Goal: Transaction & Acquisition: Purchase product/service

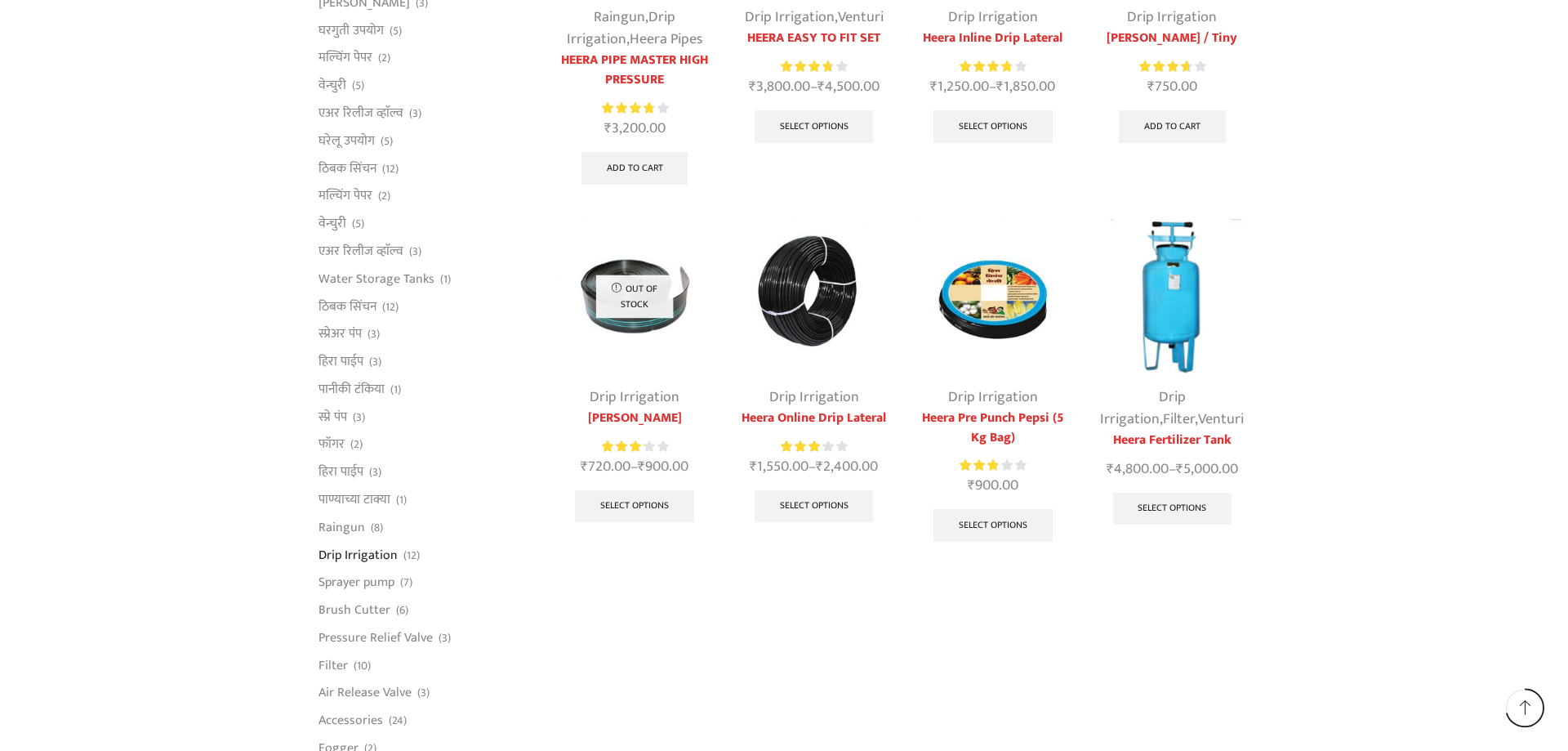
scroll to position [823, 0]
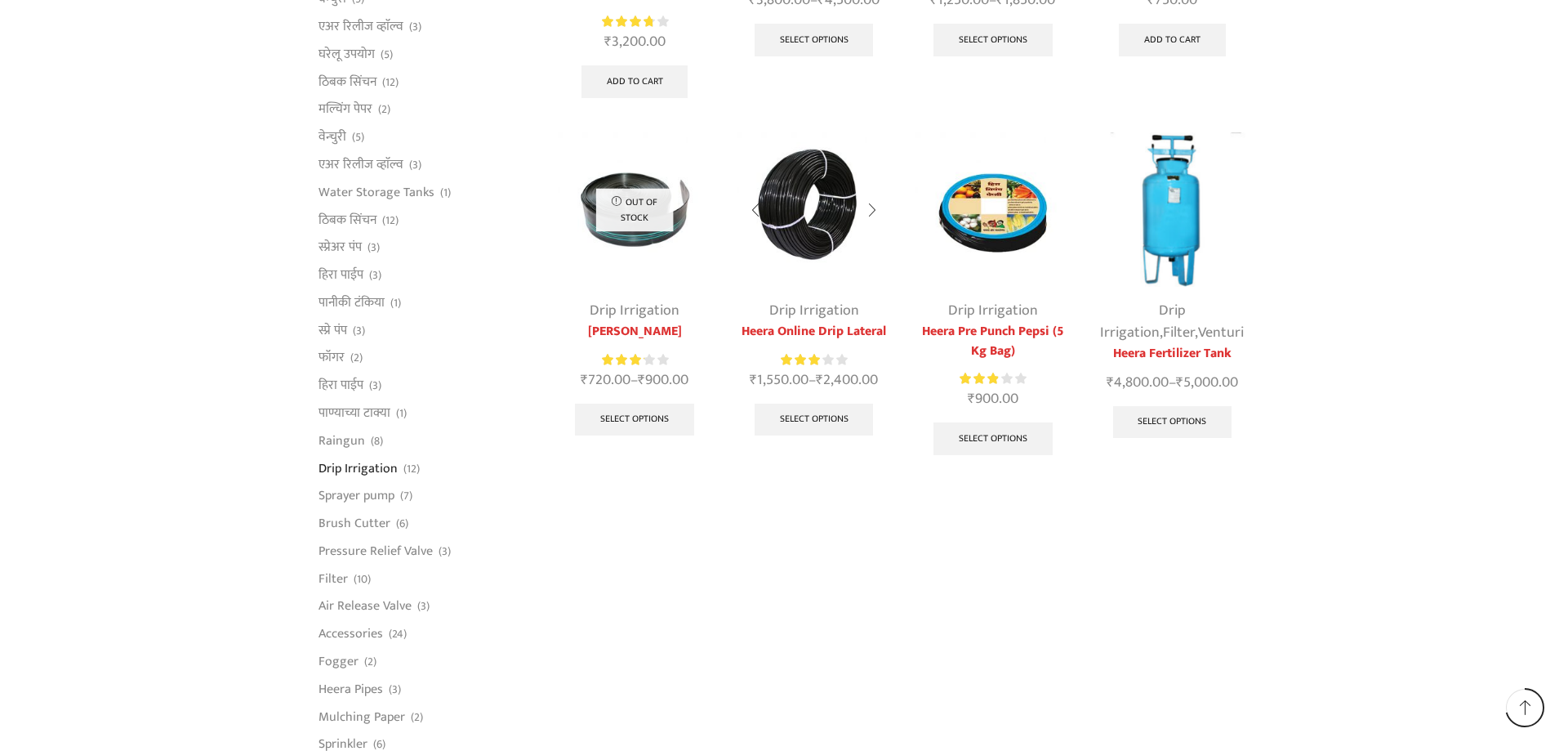
click at [820, 207] on img at bounding box center [814, 209] width 154 height 154
click at [804, 324] on link "Heera Online Drip Lateral" at bounding box center [814, 332] width 154 height 20
click at [808, 425] on link "Select options" at bounding box center [814, 420] width 119 height 33
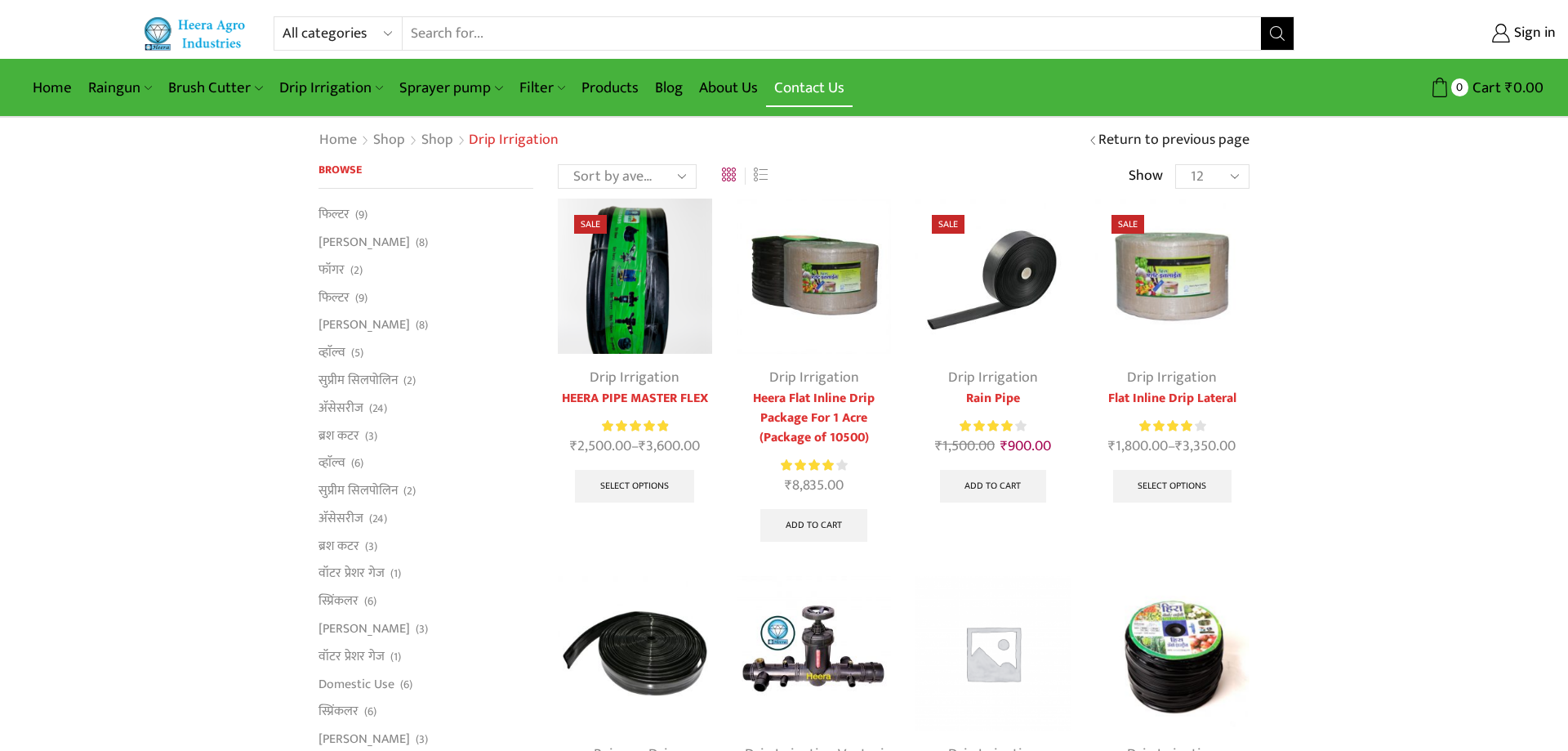
click at [808, 90] on link "Contact Us" at bounding box center [810, 88] width 87 height 39
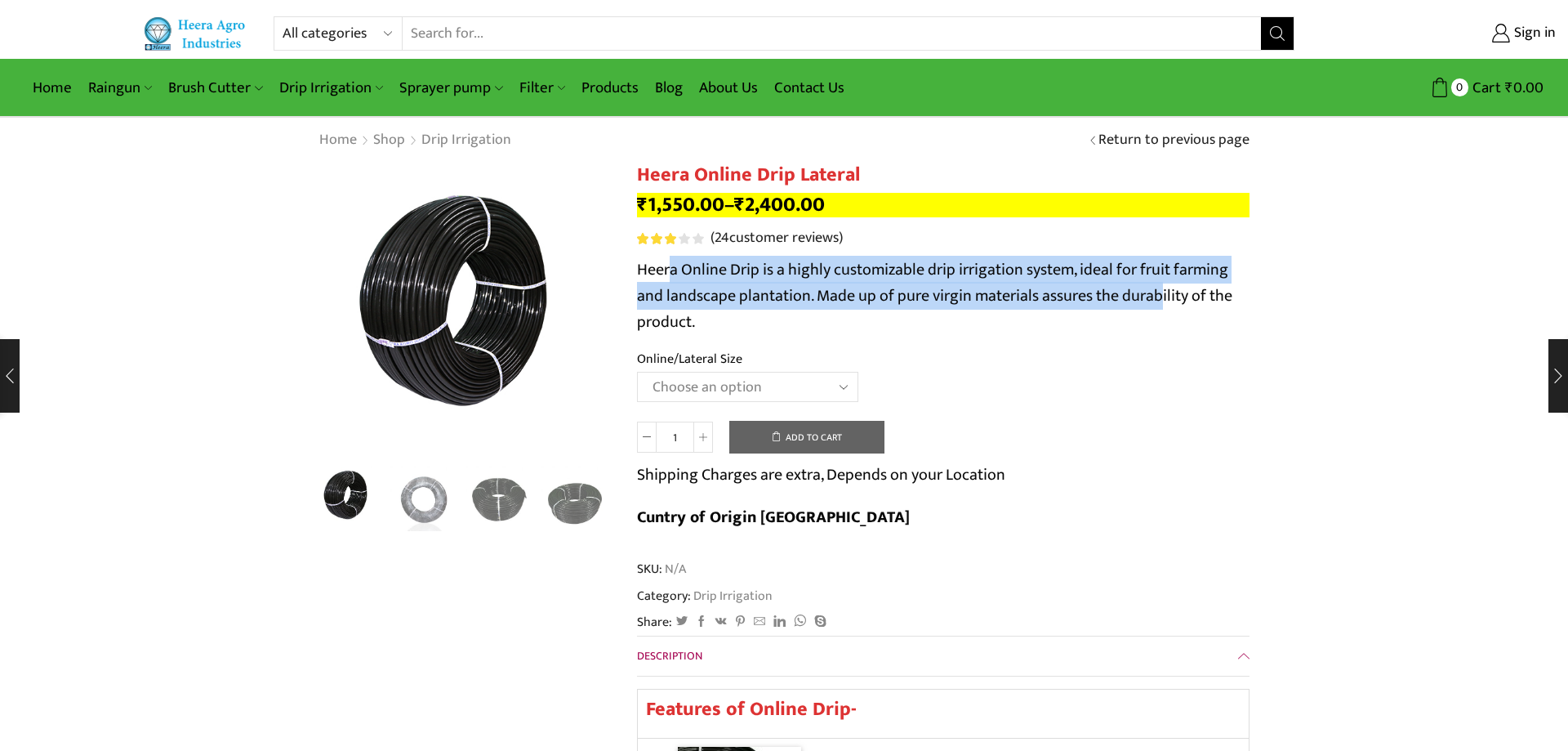
drag, startPoint x: 674, startPoint y: 267, endPoint x: 1159, endPoint y: 286, distance: 485.4
click at [1159, 286] on p "Heera Online Drip is a highly customizable drip irrigation system, ideal for fr…" at bounding box center [943, 296] width 612 height 79
click at [637, 371] on select "Choose an option Heera Online 16MM Heera Online GOLD 16MM Heera Online 12MM Hee…" at bounding box center [748, 386] width 221 height 30
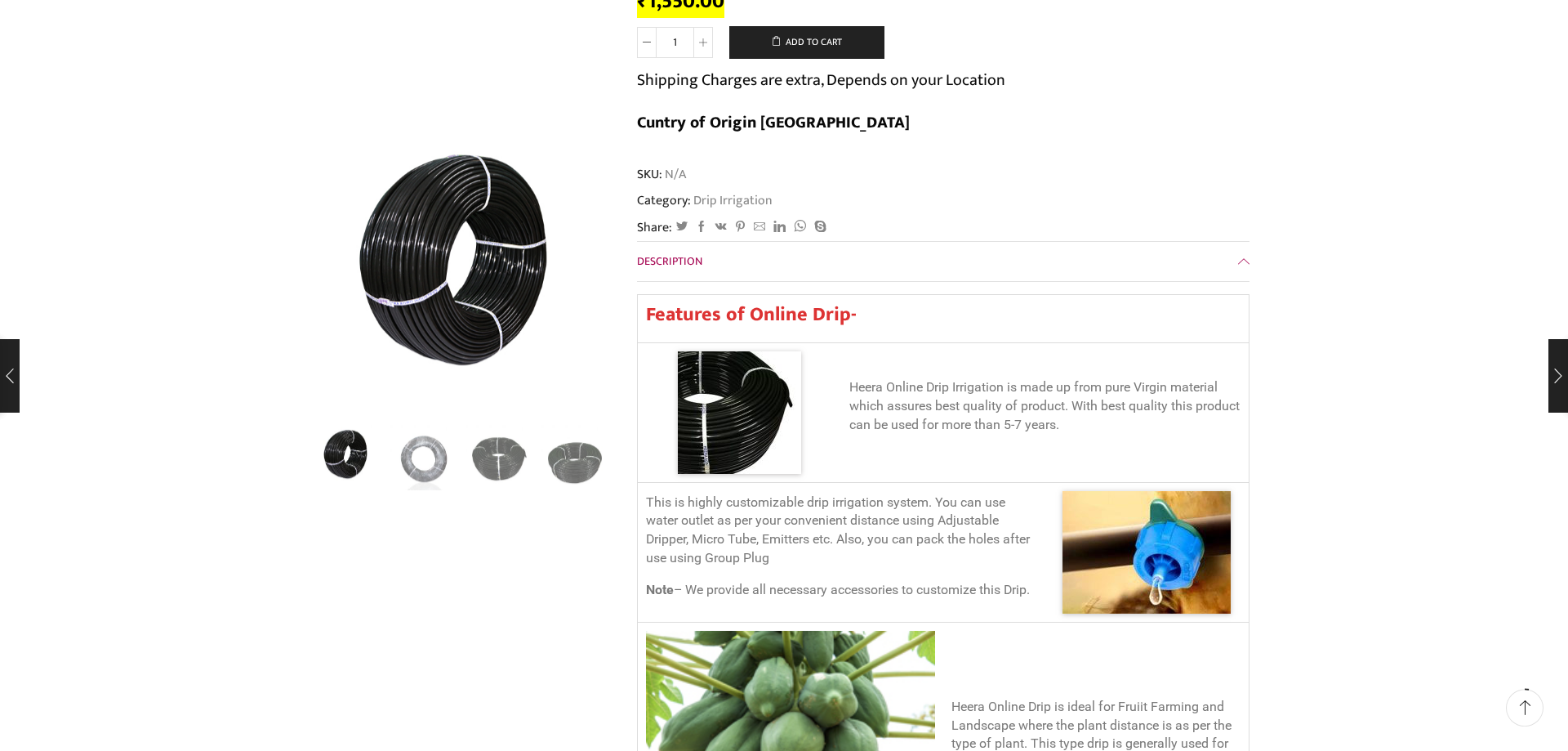
scroll to position [103, 0]
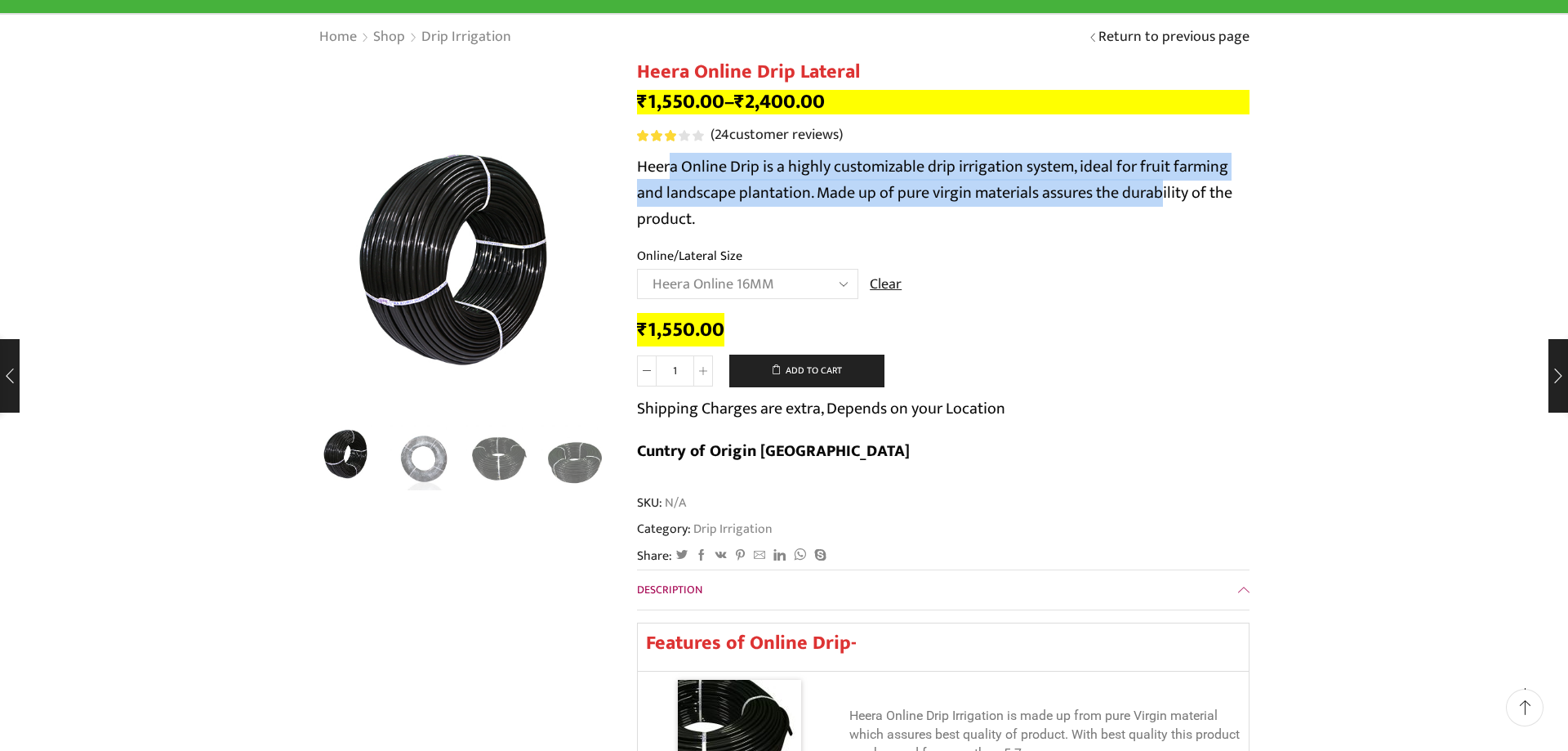
click at [679, 580] on span "Description" at bounding box center [670, 589] width 66 height 19
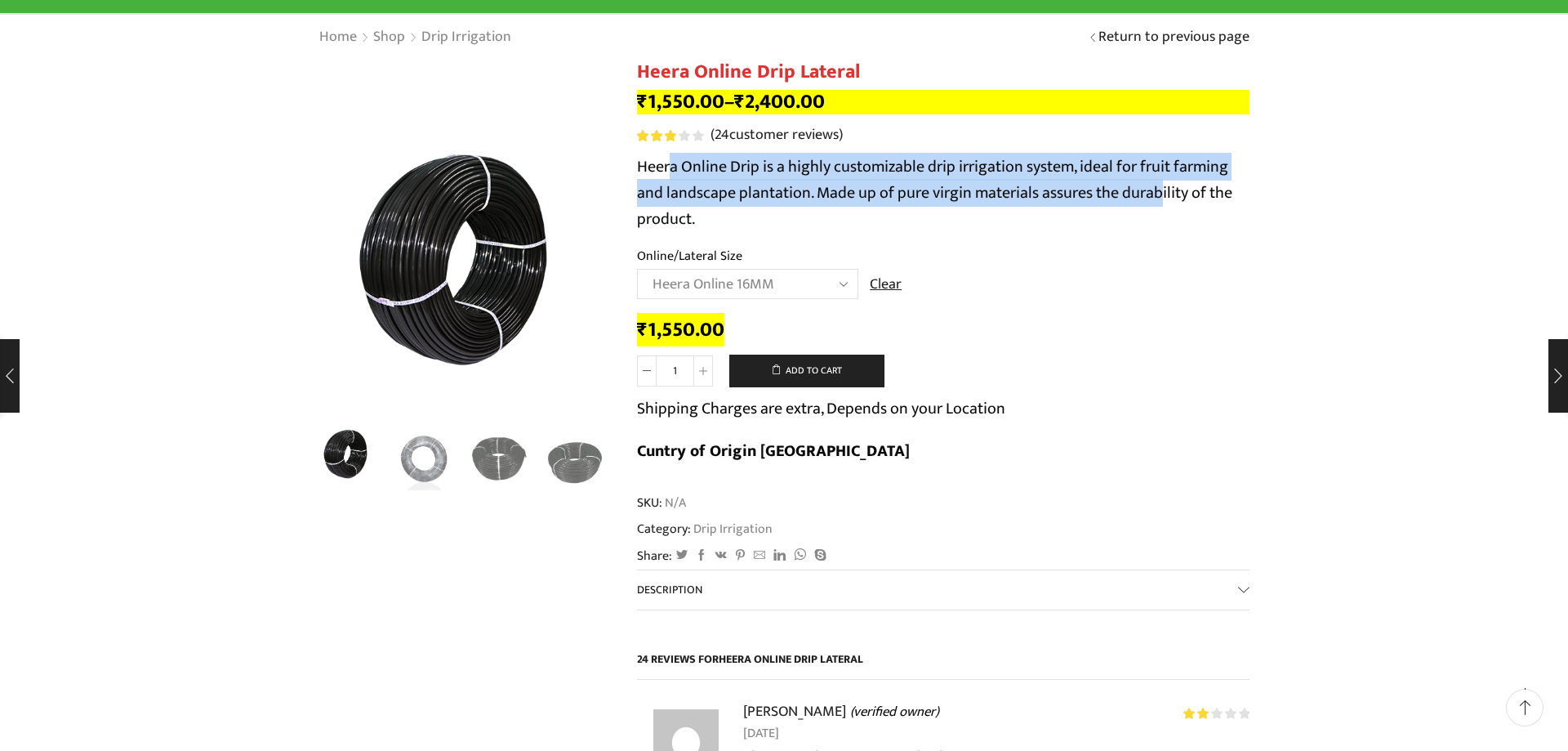
click at [681, 580] on span "Description" at bounding box center [670, 589] width 66 height 19
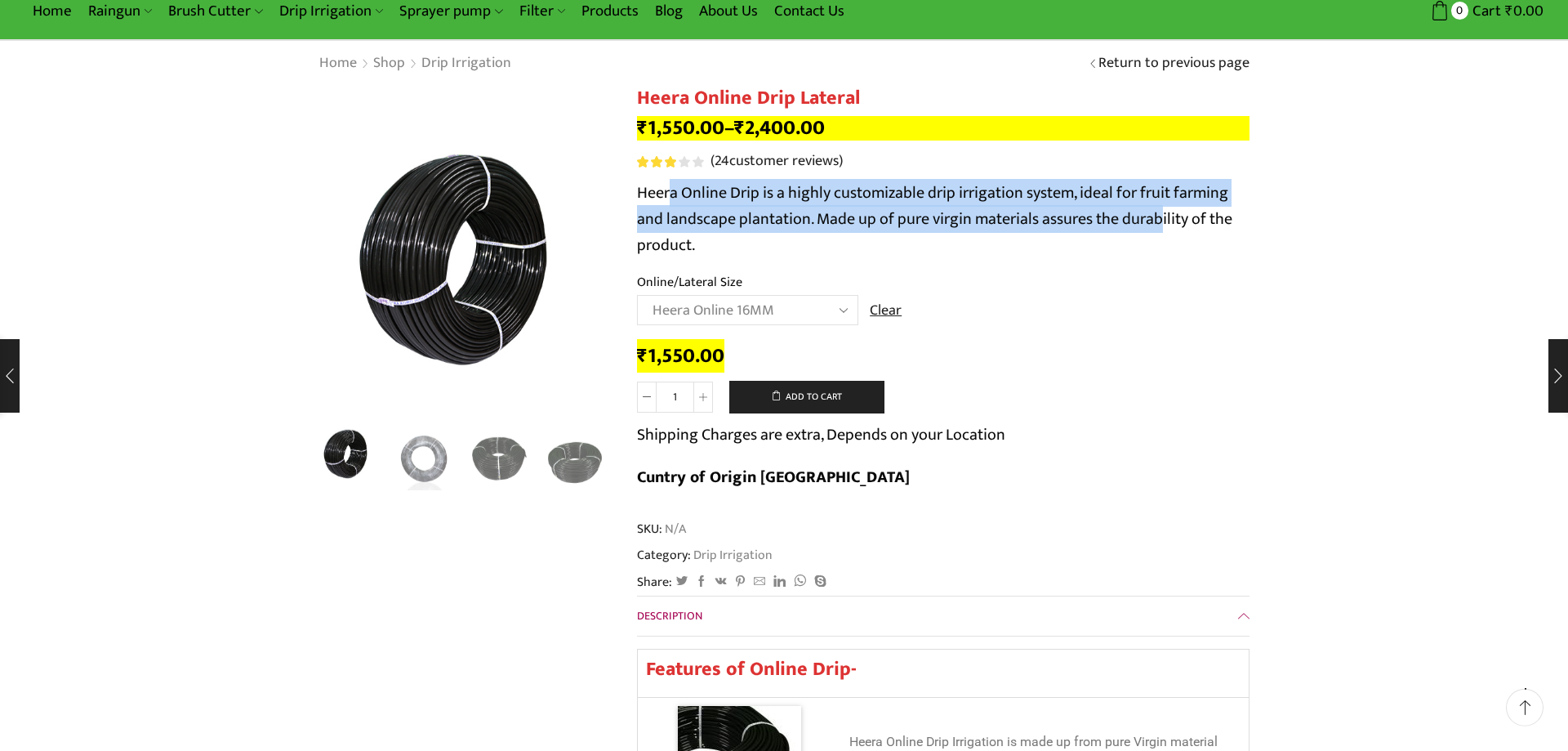
scroll to position [0, 0]
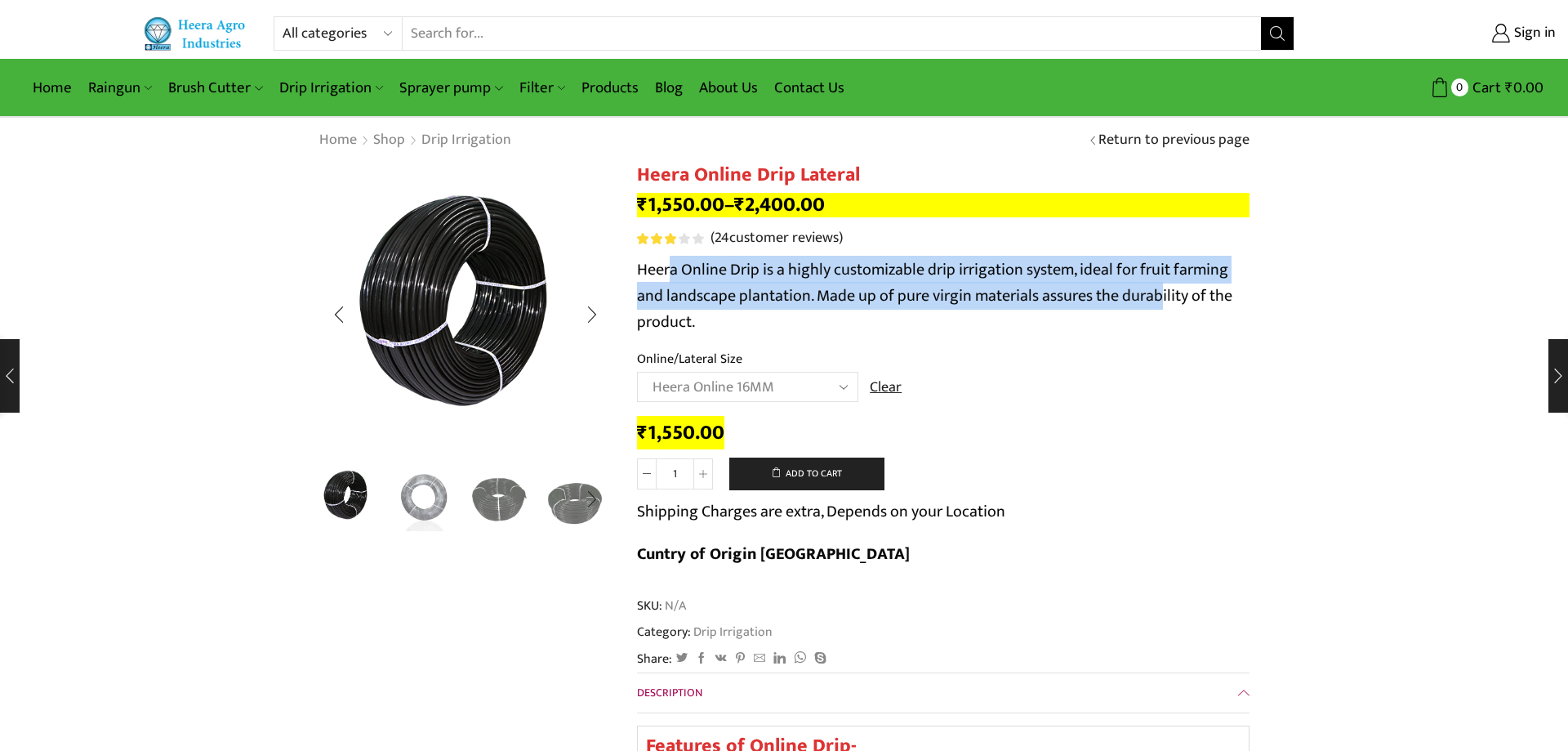
click at [416, 498] on img "2 / 5" at bounding box center [424, 497] width 68 height 68
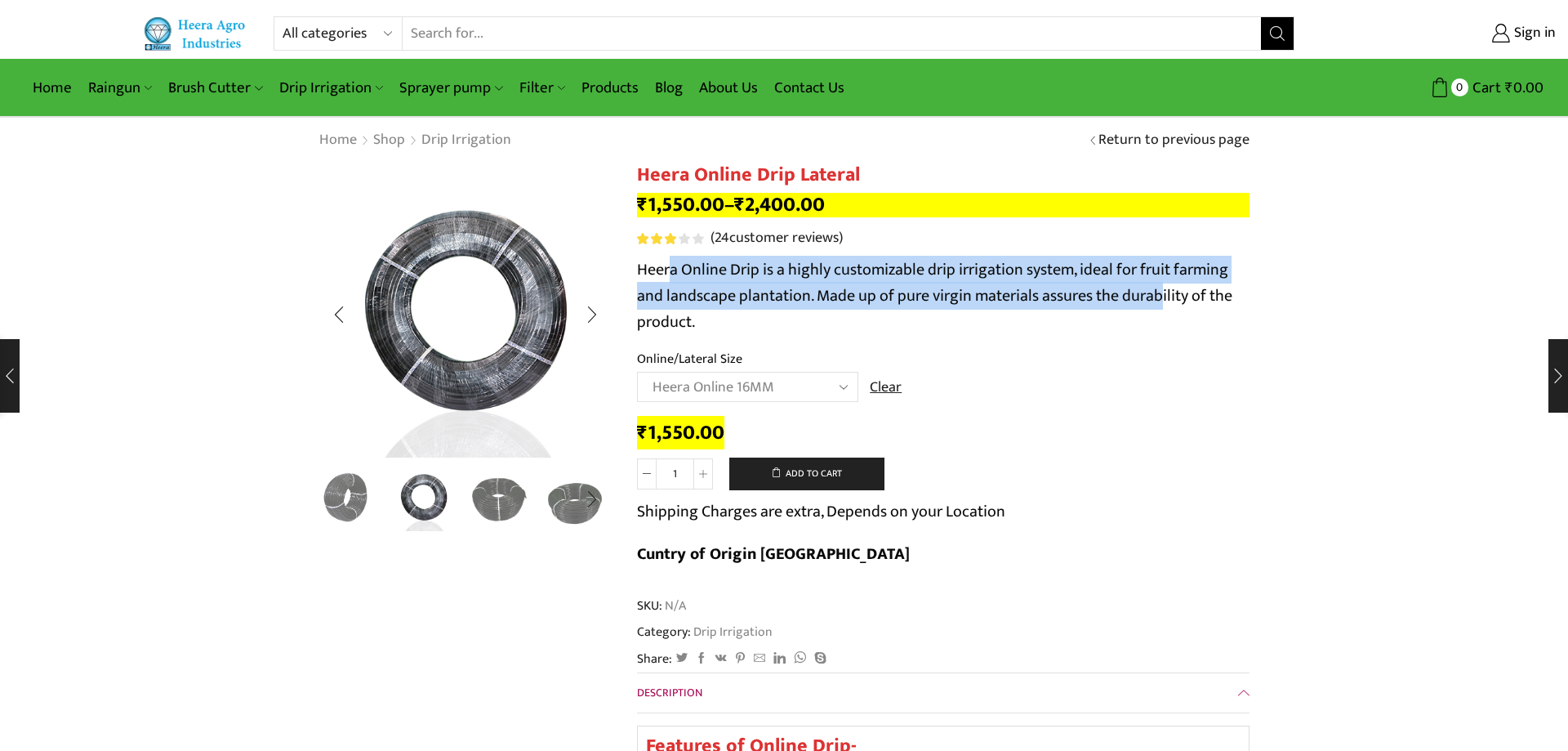
click at [460, 504] on ul at bounding box center [461, 498] width 294 height 66
click at [501, 505] on img "3 / 5" at bounding box center [499, 497] width 68 height 68
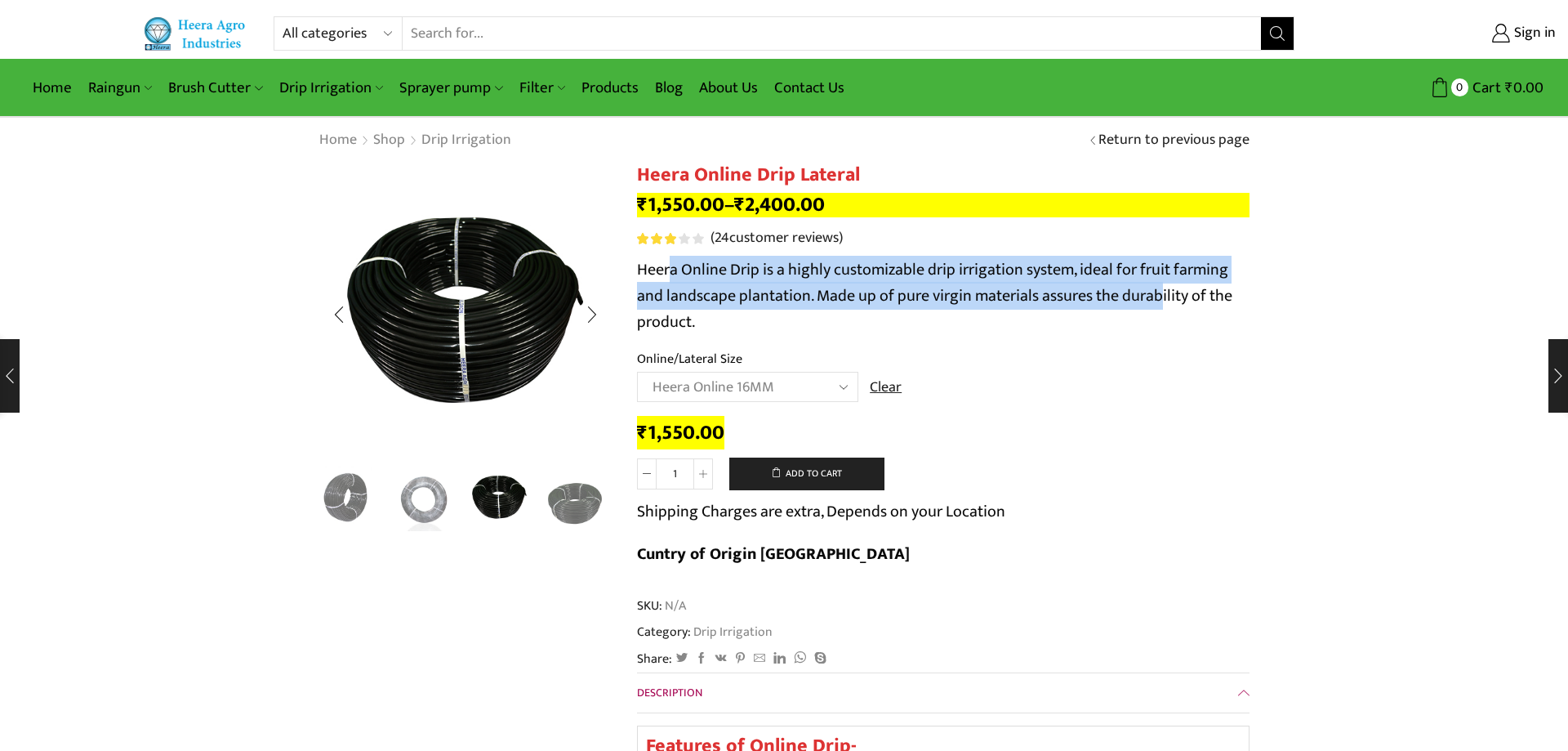
click at [577, 506] on div "Next slide" at bounding box center [593, 499] width 41 height 41
click at [583, 497] on img "5 / 5" at bounding box center [575, 497] width 68 height 68
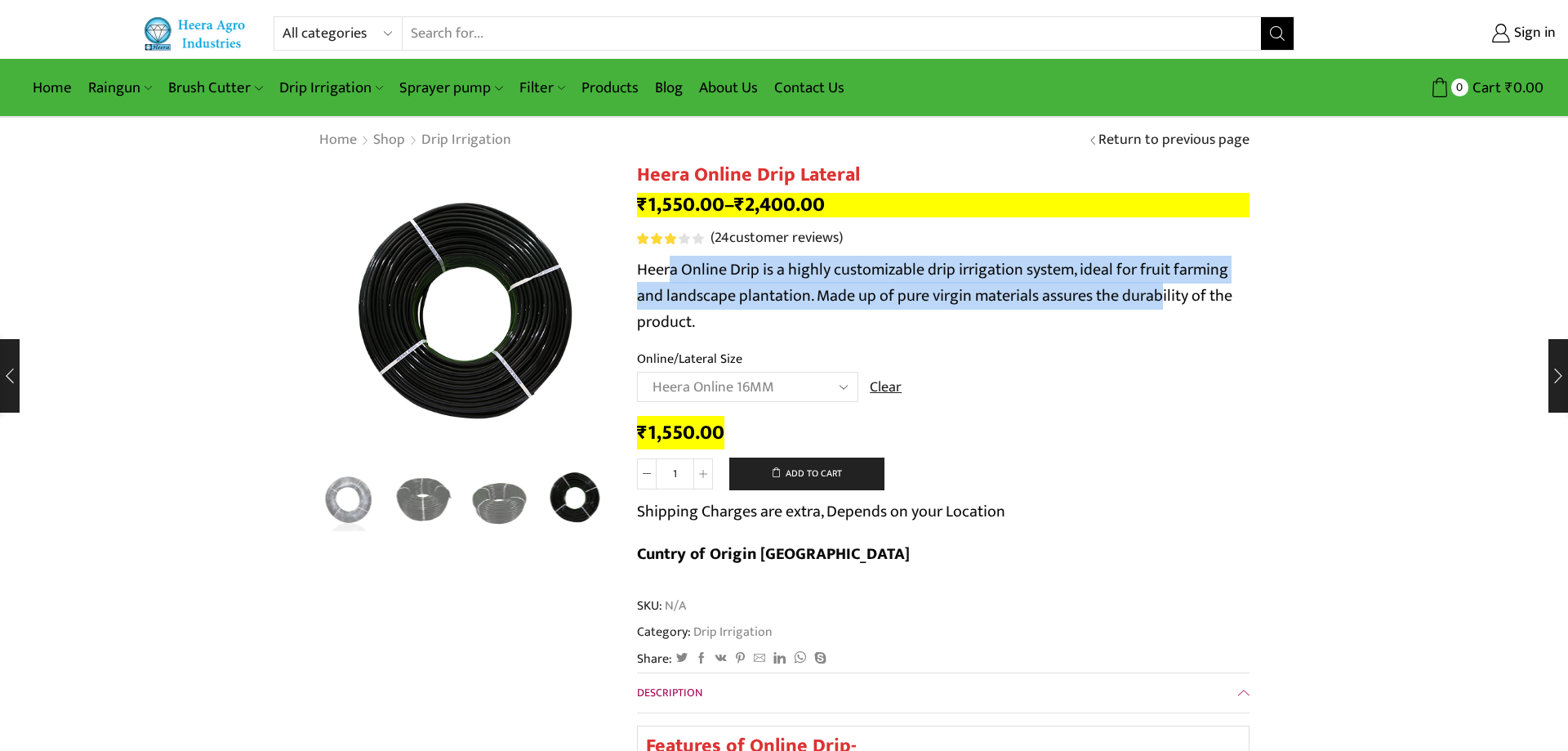
click at [637, 371] on select "Choose an option Heera Online 16MM Heera Online GOLD 16MM Heera Online 12MM Hee…" at bounding box center [748, 386] width 221 height 30
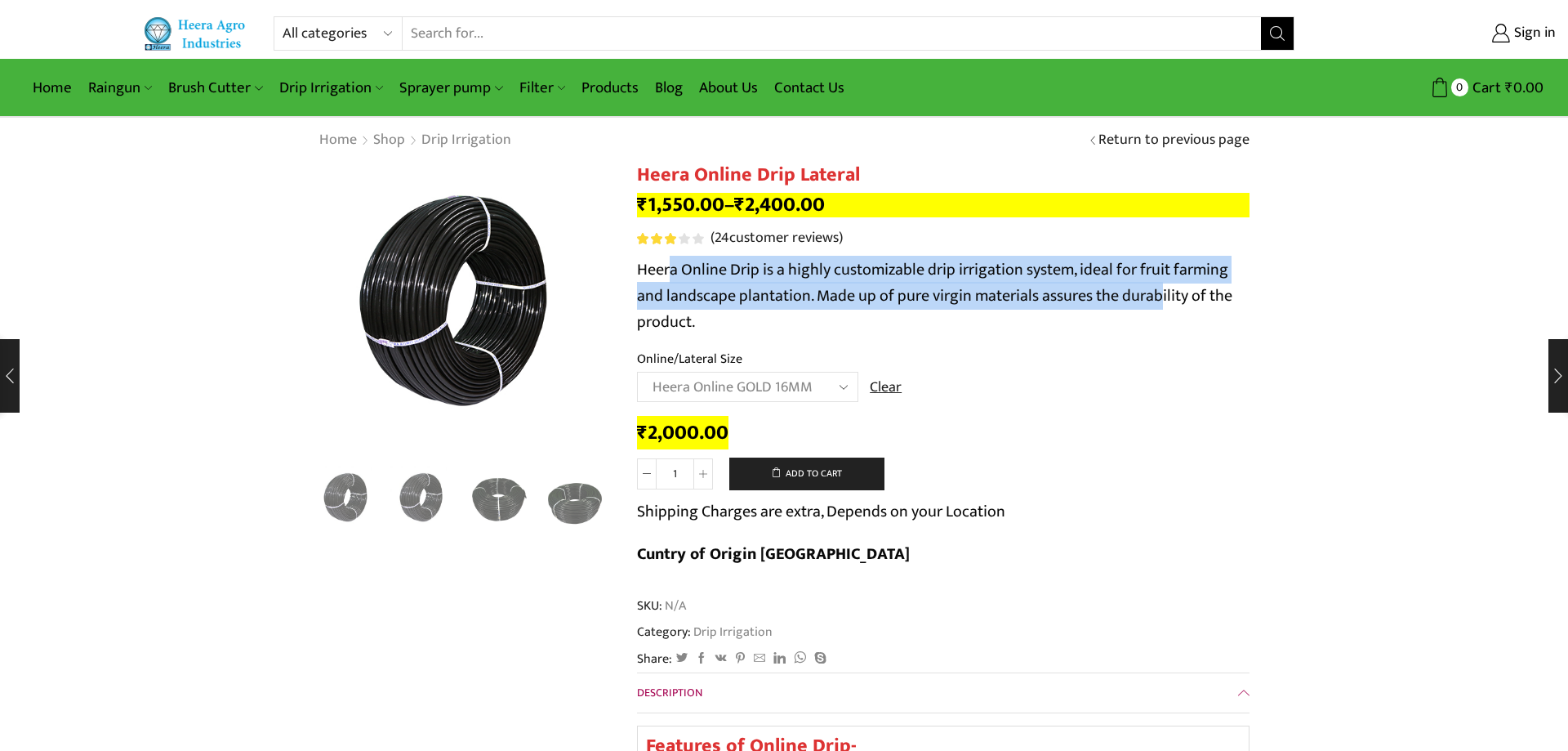
click at [637, 371] on select "Choose an option Heera Online 16MM Heera Online GOLD 16MM Heera Online 12MM Hee…" at bounding box center [748, 386] width 221 height 30
select select "Heera Online 16MM"
click at [637, 371] on select "Choose an option Heera Online 16MM Heera Online GOLD 16MM Heera Online 12MM Hee…" at bounding box center [748, 386] width 221 height 30
click at [868, 471] on button "Add to cart" at bounding box center [807, 474] width 155 height 33
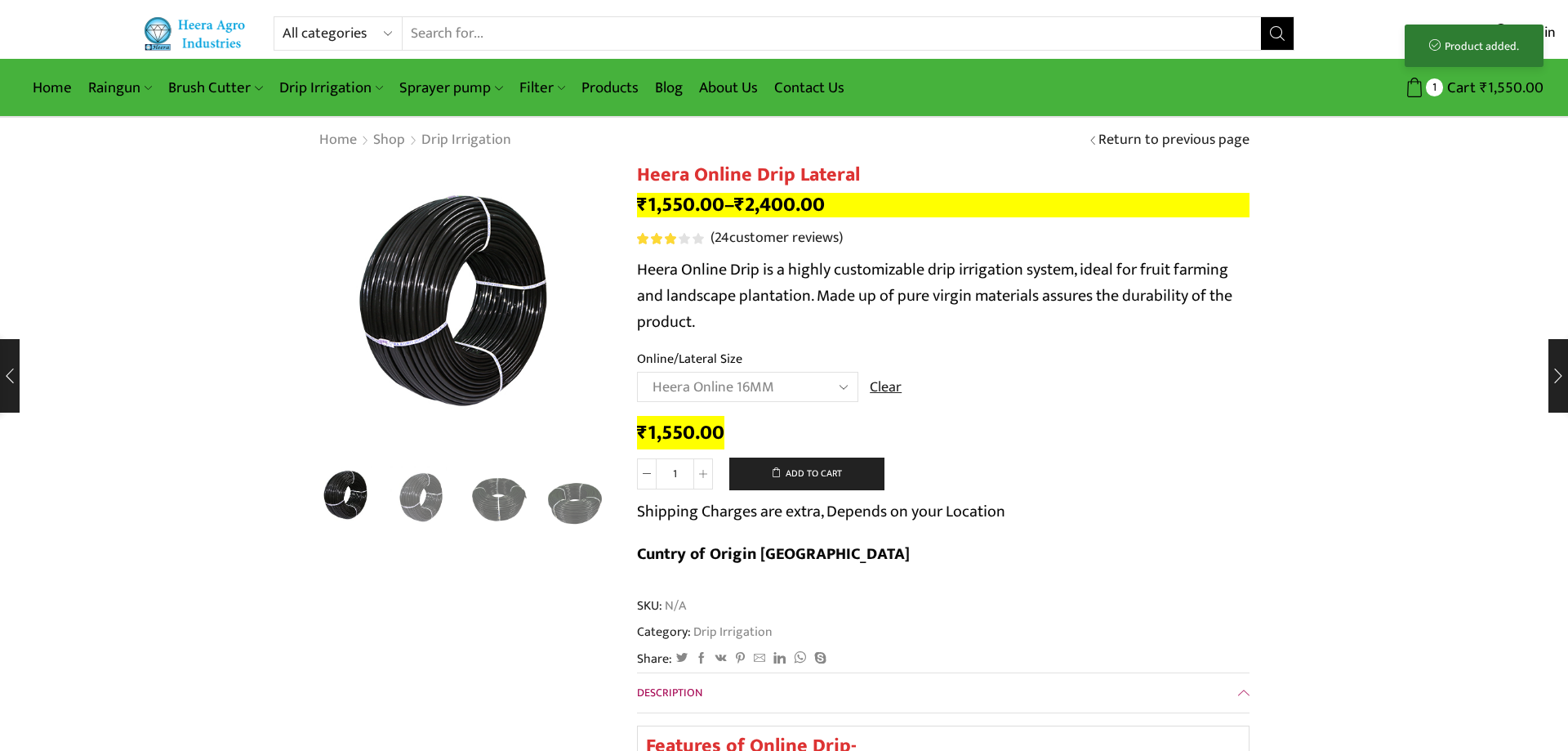
click at [1119, 416] on td "Choose an option Heera Online 16MM Heera Online GOLD 16MM Heera Online 12MM Hee…" at bounding box center [943, 394] width 612 height 45
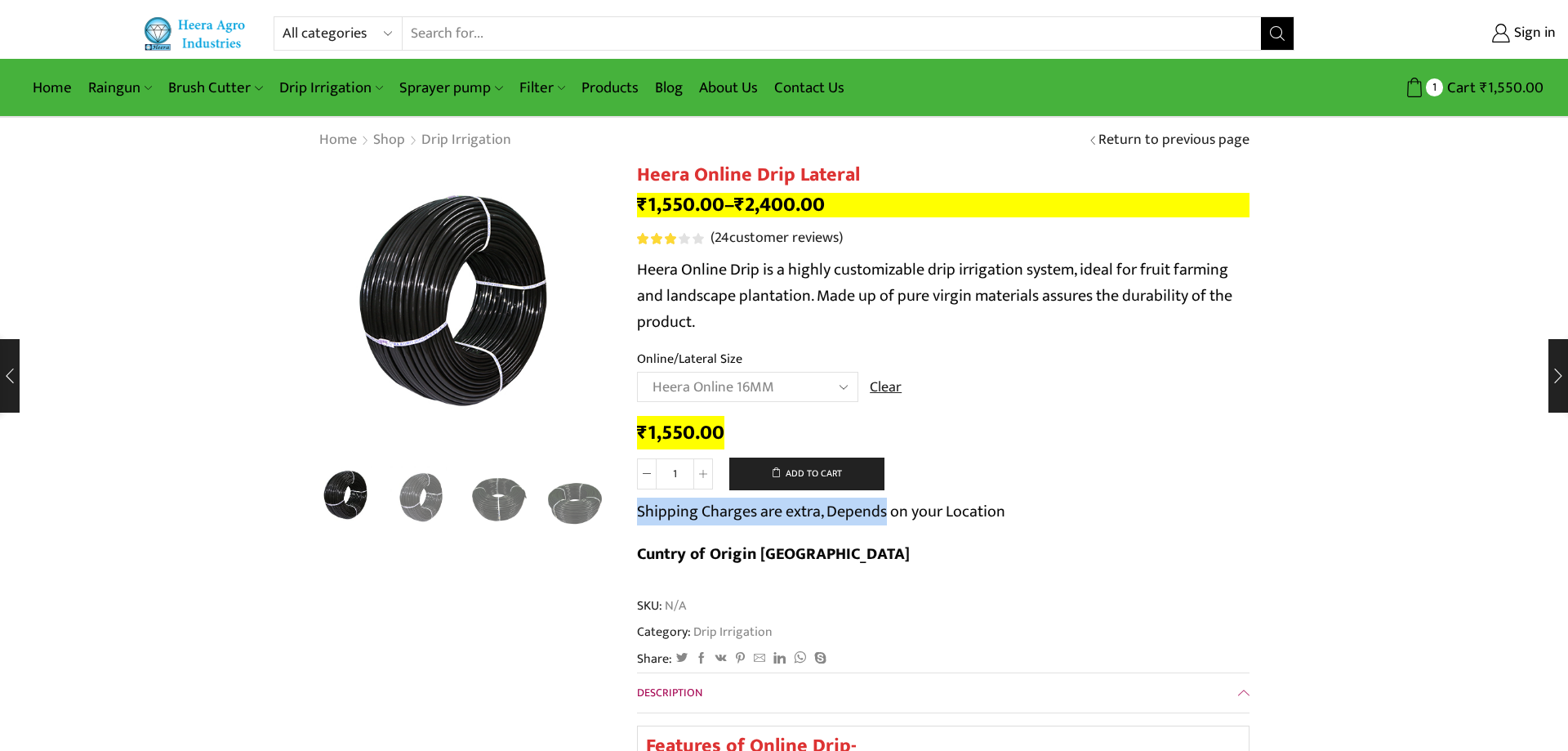
drag, startPoint x: 883, startPoint y: 512, endPoint x: 614, endPoint y: 513, distance: 269.0
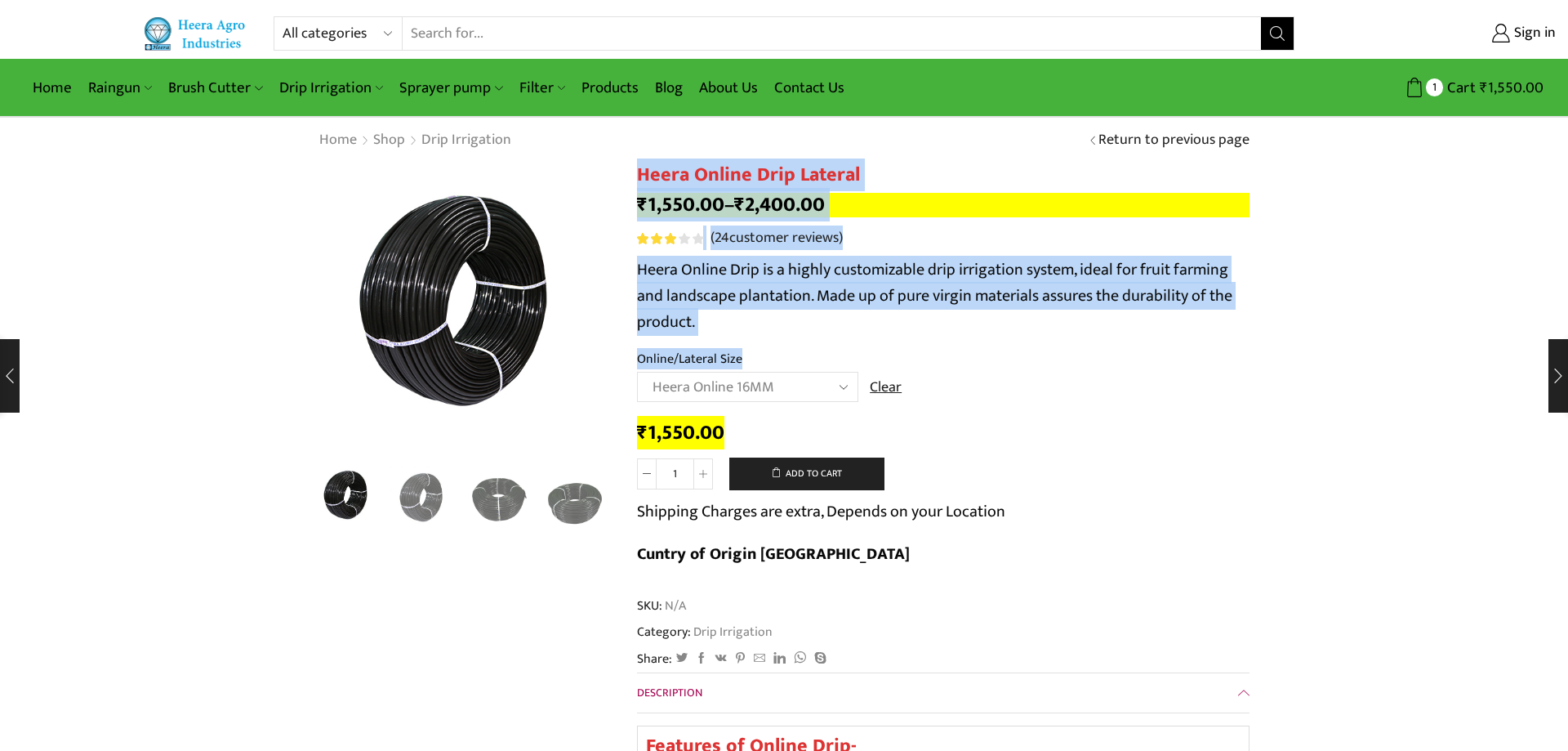
click at [780, 329] on p "Heera Online Drip is a highly customizable drip irrigation system, ideal for fr…" at bounding box center [943, 296] width 612 height 79
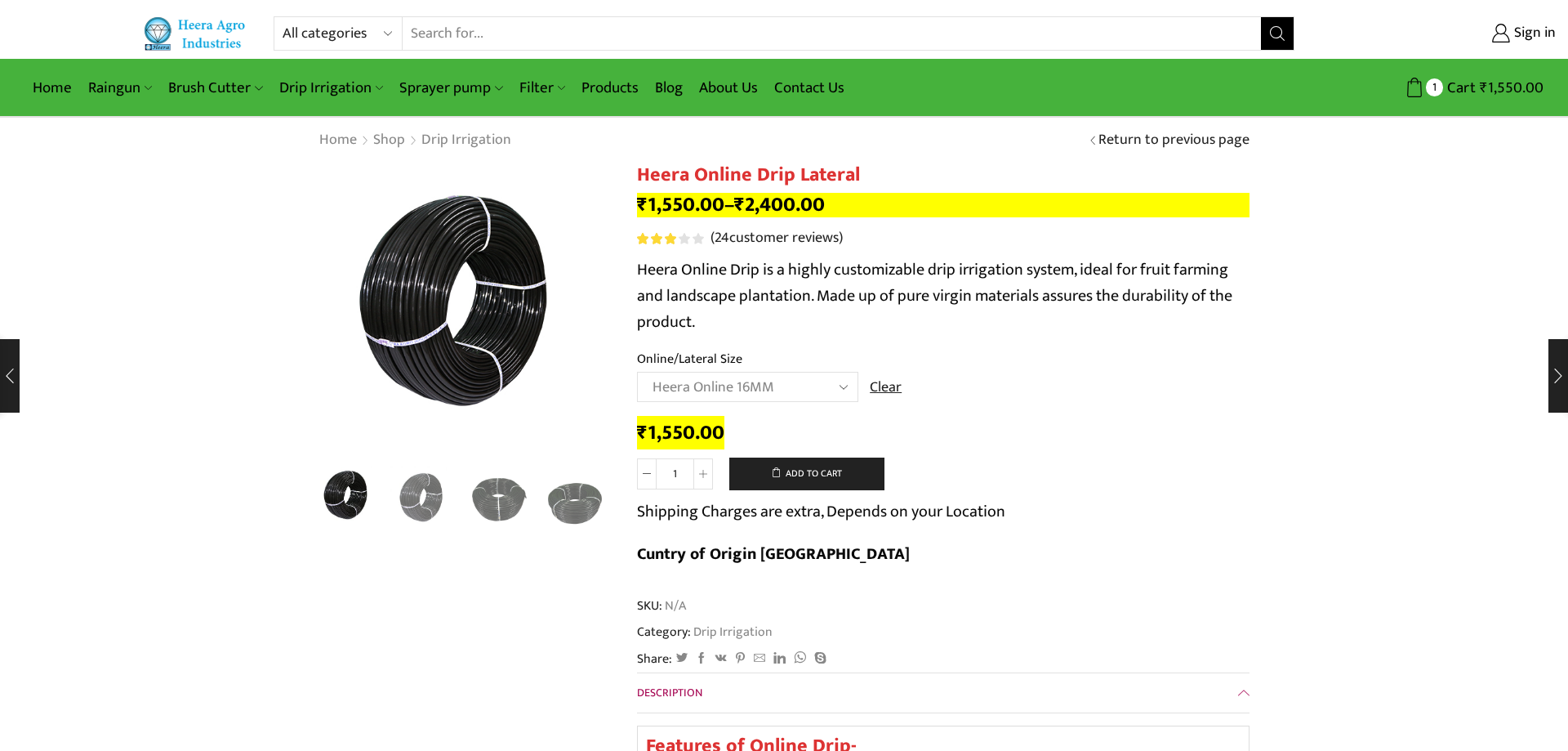
click at [787, 298] on p "Heera Online Drip is a highly customizable drip irrigation system, ideal for fr…" at bounding box center [943, 296] width 612 height 79
click at [1177, 246] on div "Rated 3.08 out of 5 based on 24 customer ratings ( 24 customer reviews)" at bounding box center [943, 239] width 612 height 21
click at [393, 144] on link "Shop" at bounding box center [389, 140] width 34 height 21
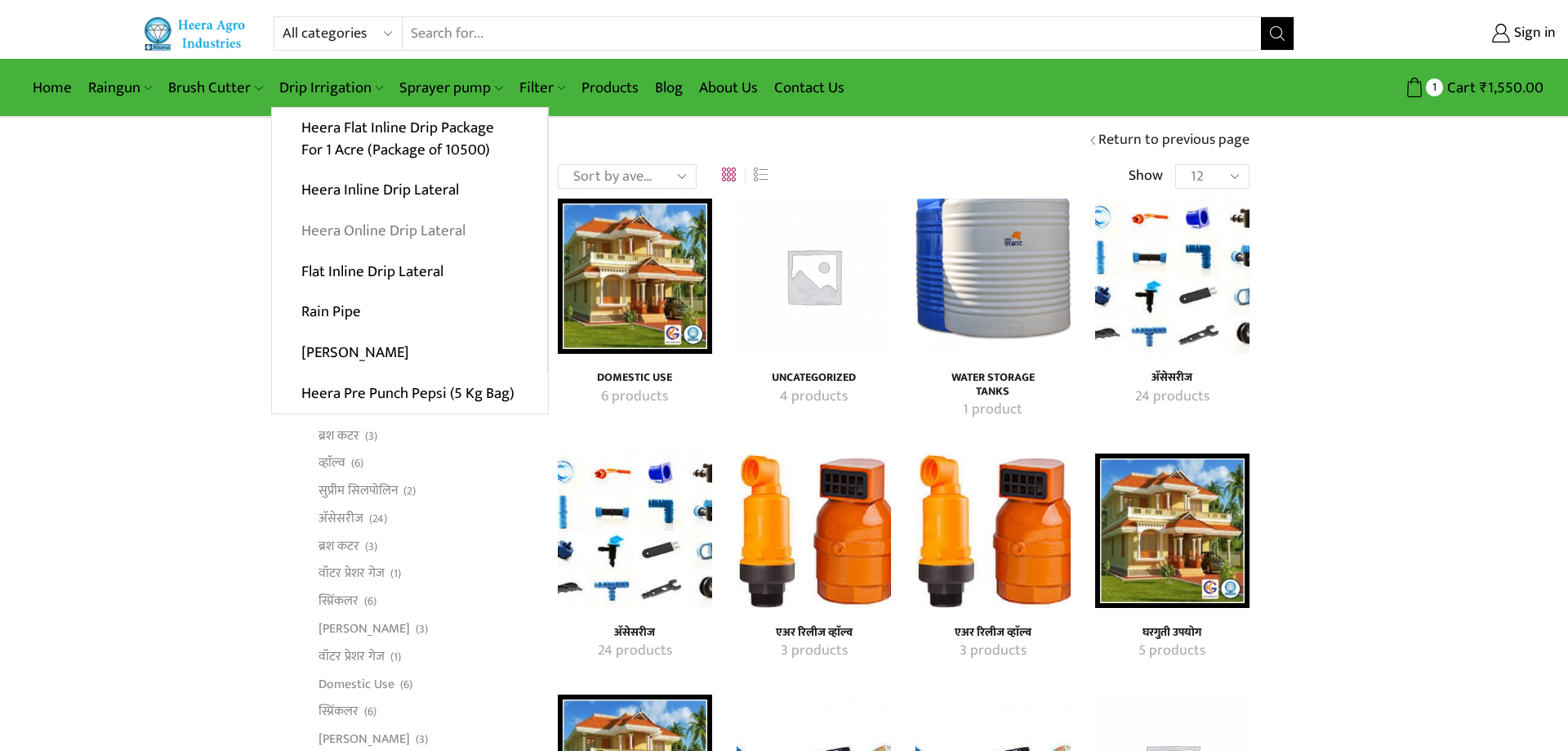
click at [400, 227] on link "Heera Online Drip Lateral" at bounding box center [410, 231] width 275 height 41
click at [407, 235] on link "Heera Online Drip Lateral" at bounding box center [410, 231] width 275 height 41
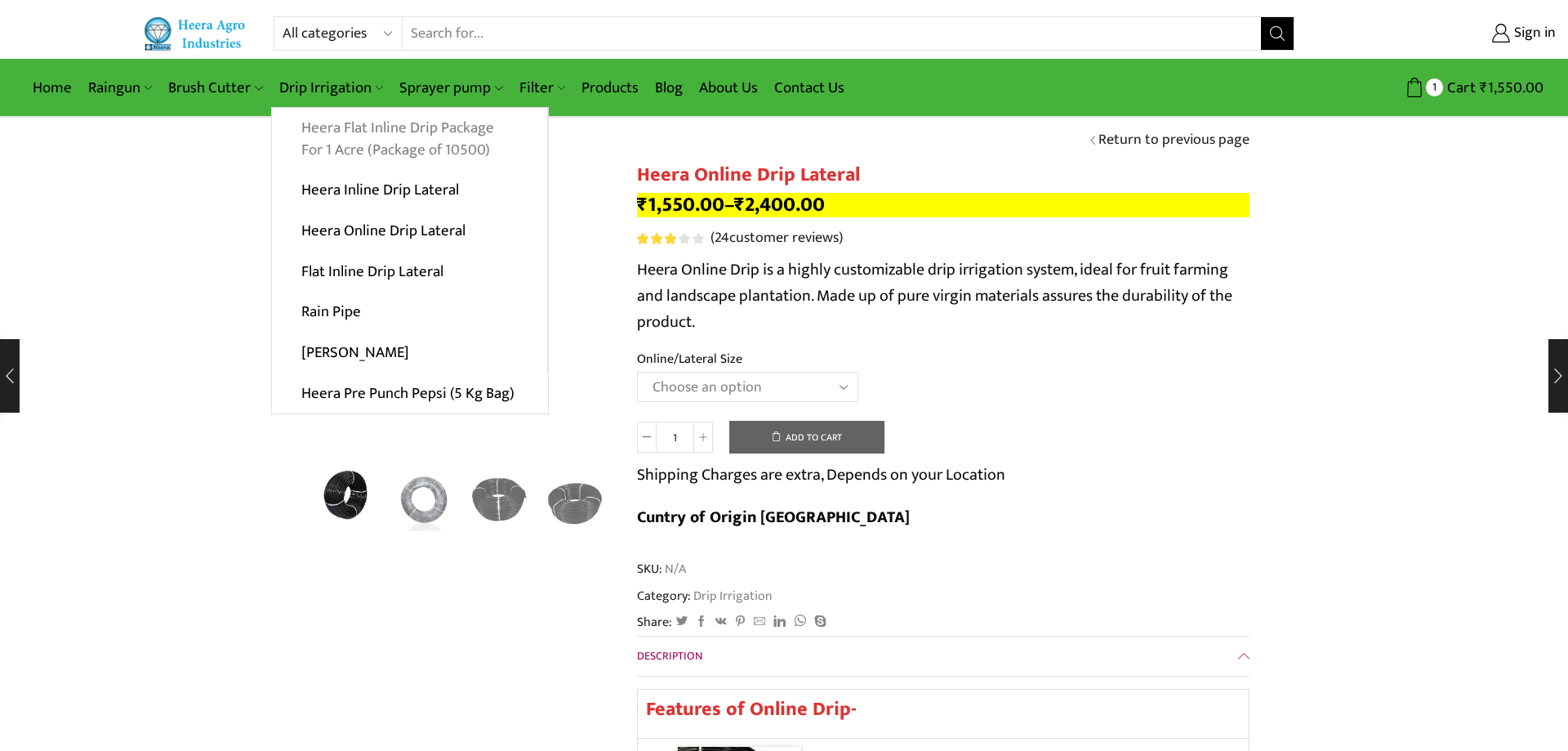
click at [378, 151] on link "Heera Flat Inline Drip Package For 1 Acre (Package of 10500)" at bounding box center [410, 139] width 275 height 63
click at [403, 151] on link "Heera Flat Inline Drip Package For 1 Acre (Package of 10500)" at bounding box center [410, 139] width 275 height 63
click at [429, 143] on link "Heera Flat Inline Drip Package For 1 Acre (Package of 10500)" at bounding box center [410, 139] width 275 height 63
click at [466, 148] on link "Heera Flat Inline Drip Package For 1 Acre (Package of 10500)" at bounding box center [410, 139] width 275 height 63
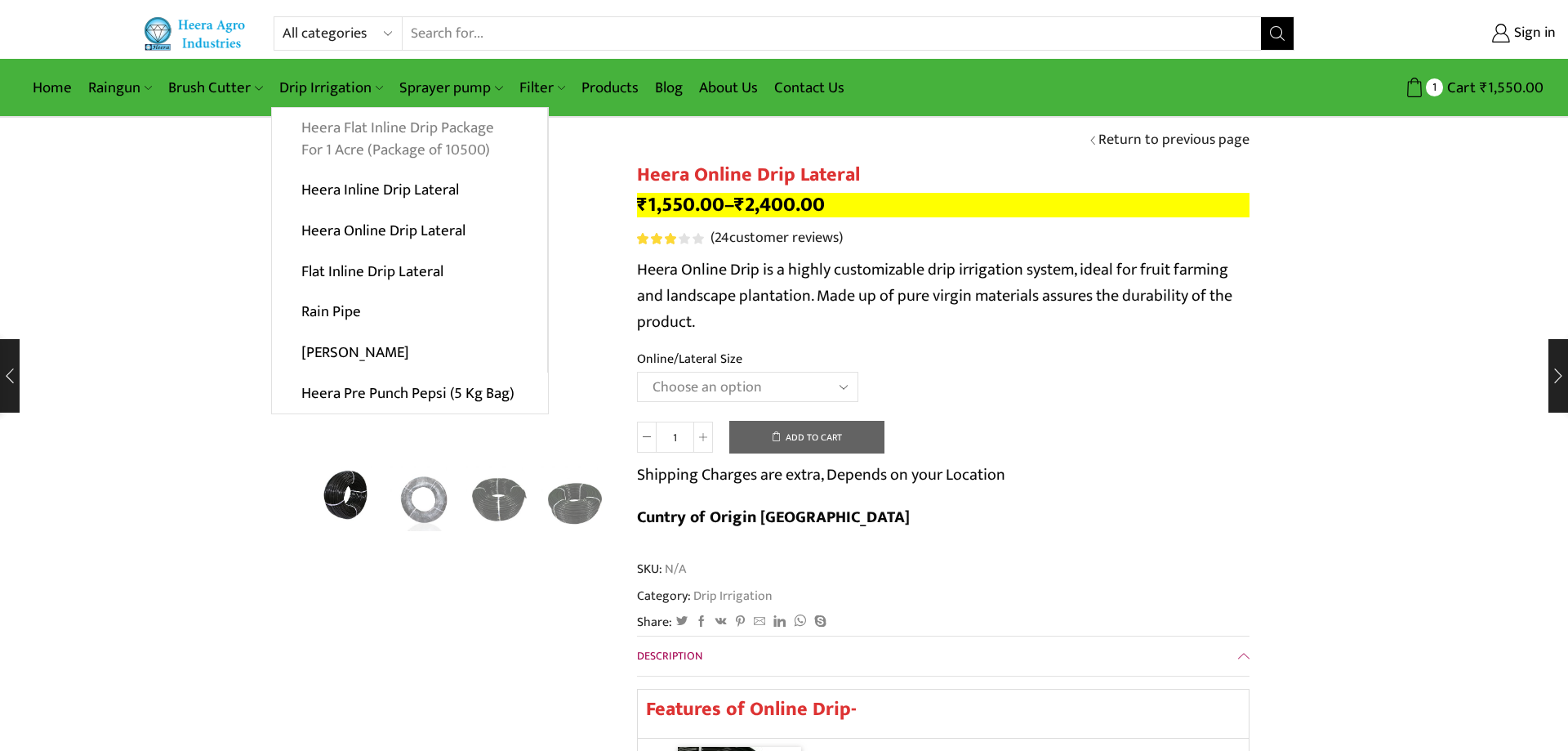
click at [314, 139] on link "Heera Flat Inline Drip Package For 1 Acre (Package of 10500)" at bounding box center [410, 139] width 275 height 63
click at [418, 139] on link "Heera Flat Inline Drip Package For 1 Acre (Package of 10500)" at bounding box center [410, 139] width 275 height 63
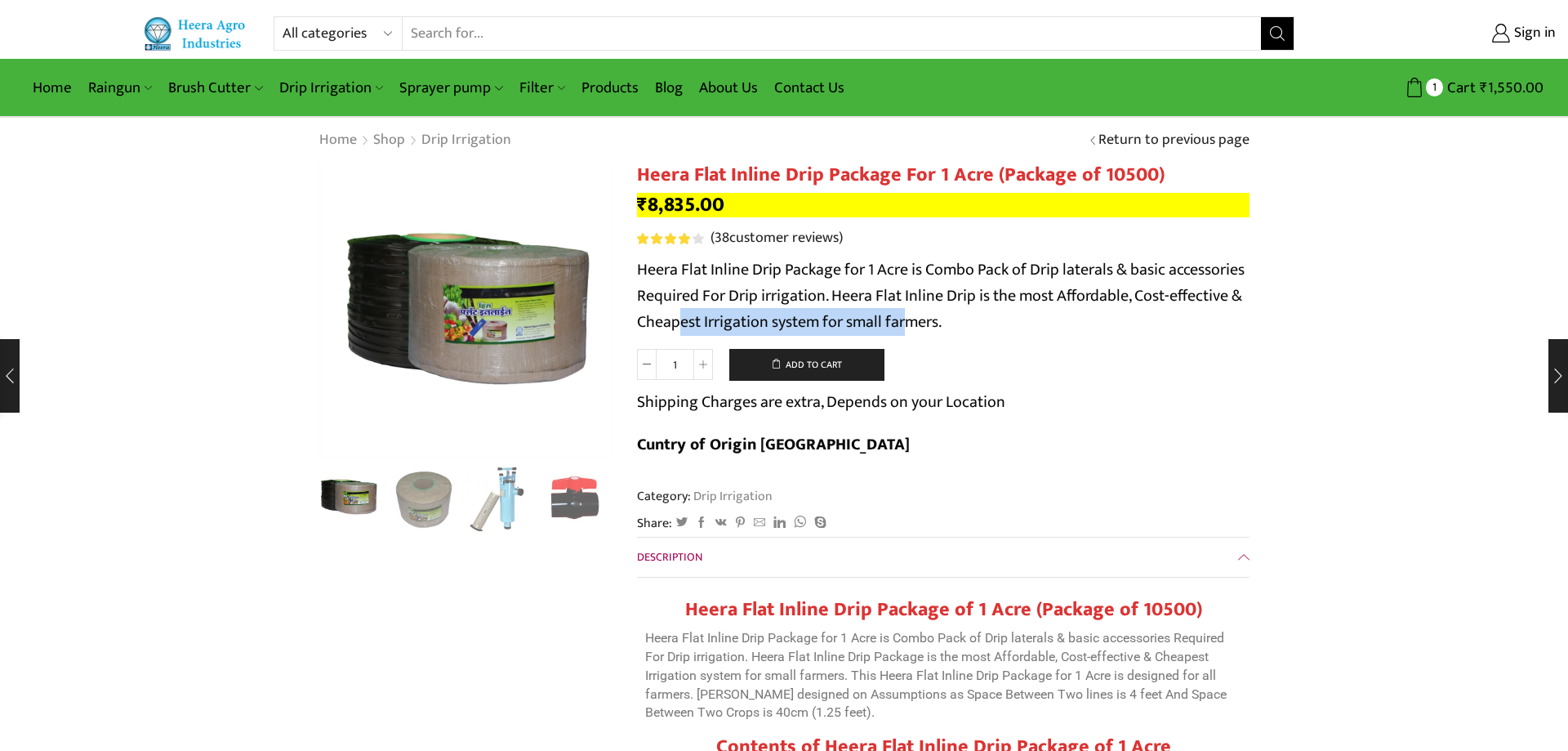
drag, startPoint x: 666, startPoint y: 320, endPoint x: 908, endPoint y: 321, distance: 242.0
click at [908, 321] on p "Heera Flat Inline Drip Package for 1 Acre is Combo Pack of Drip laterals & basi…" at bounding box center [943, 296] width 612 height 79
click at [504, 507] on img "3 / 10" at bounding box center [499, 497] width 68 height 68
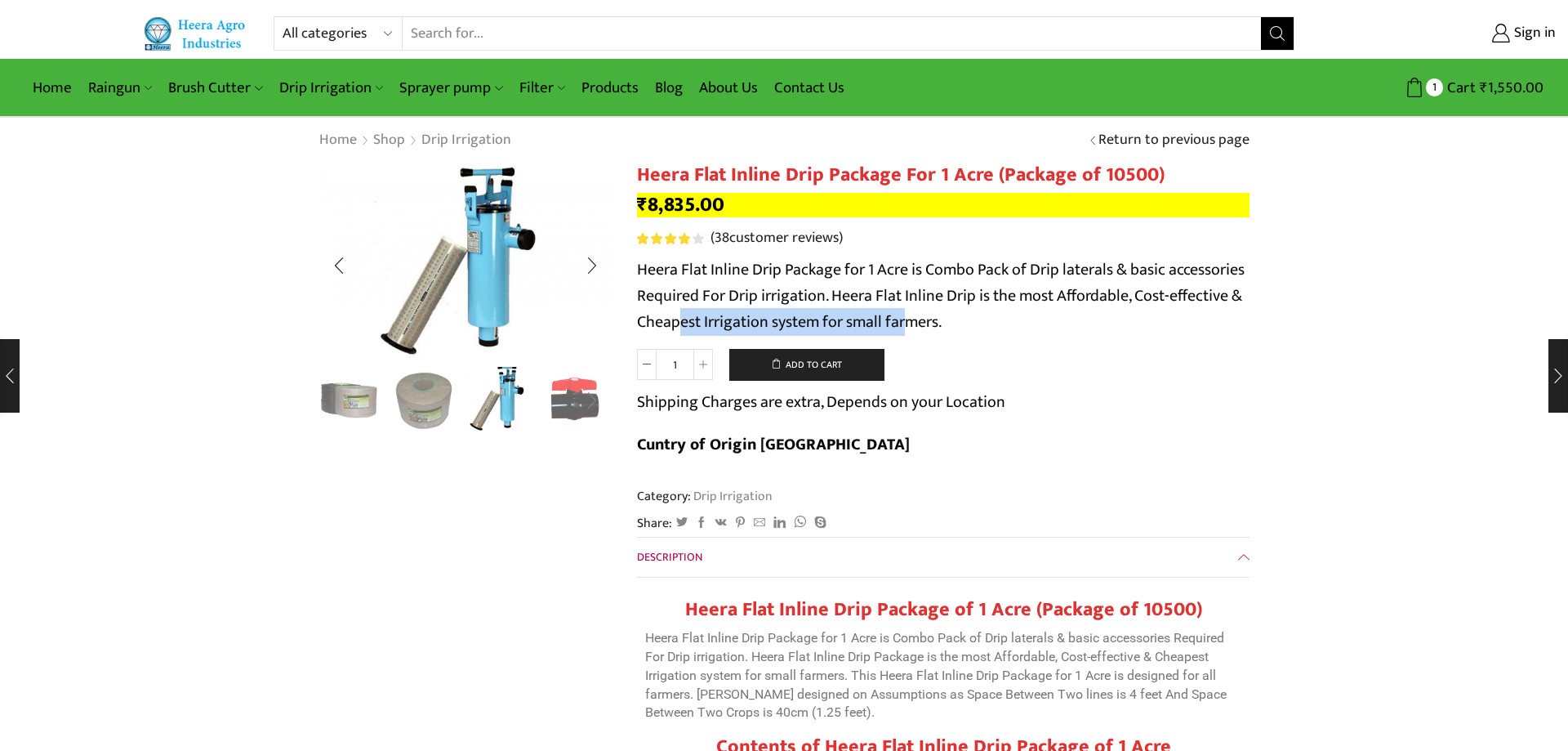
click at [589, 410] on div "Next slide" at bounding box center [593, 400] width 41 height 41
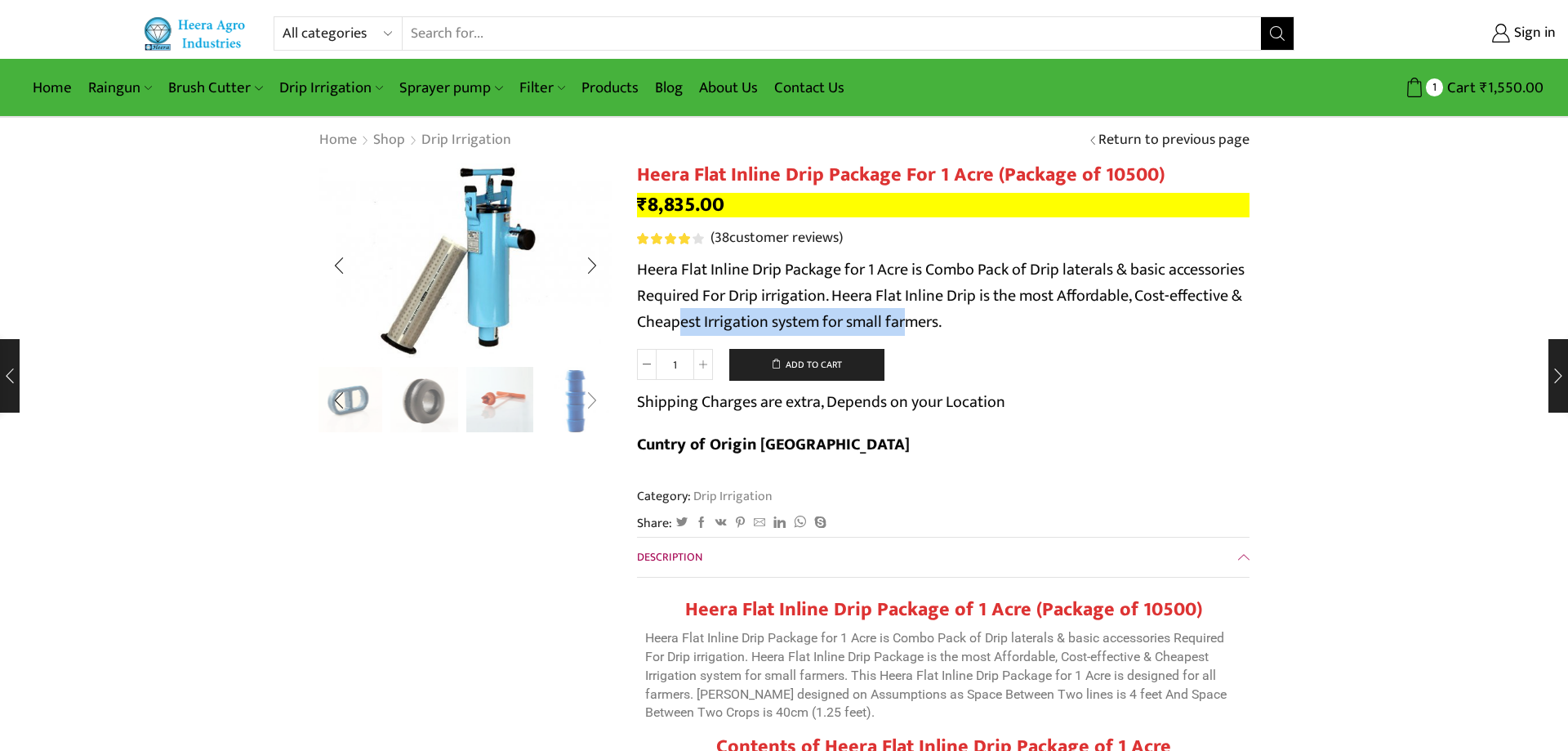
click at [589, 410] on div "Next slide" at bounding box center [593, 400] width 41 height 41
click at [589, 410] on img "10 / 10" at bounding box center [575, 400] width 68 height 68
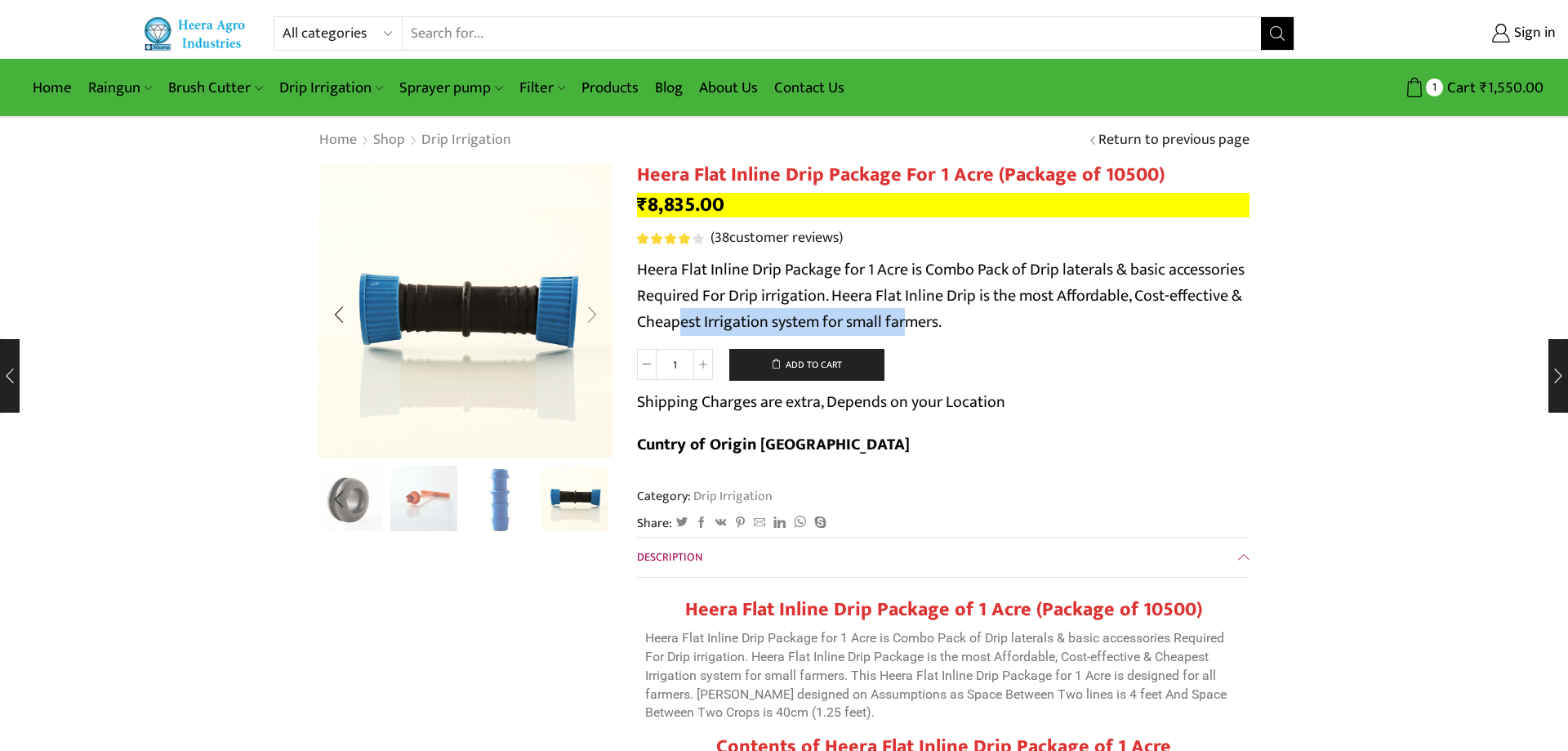
click at [591, 315] on div "Next slide" at bounding box center [593, 315] width 41 height 41
click at [340, 330] on div "Previous slide" at bounding box center [339, 315] width 41 height 41
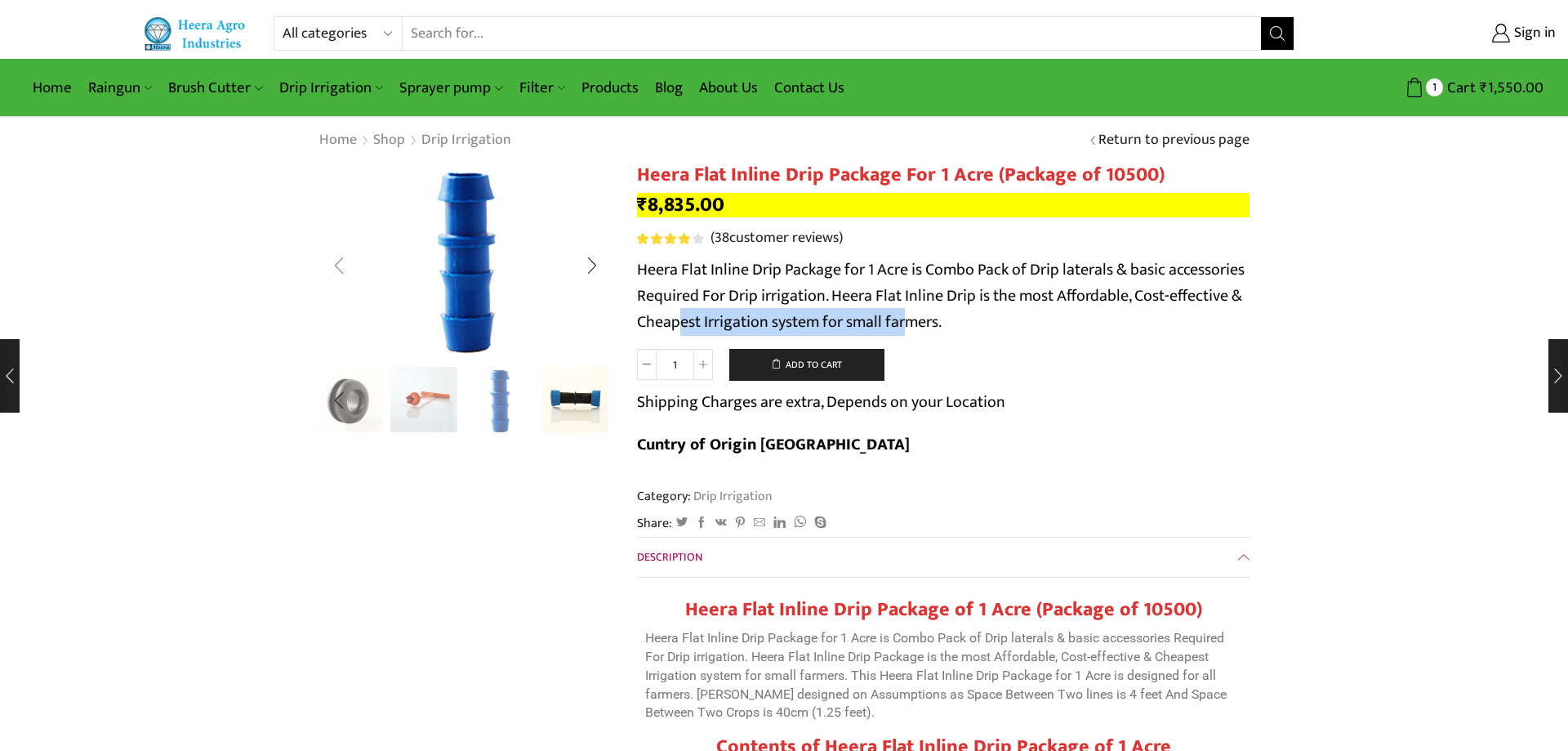
click at [351, 275] on div "Previous slide" at bounding box center [339, 266] width 41 height 41
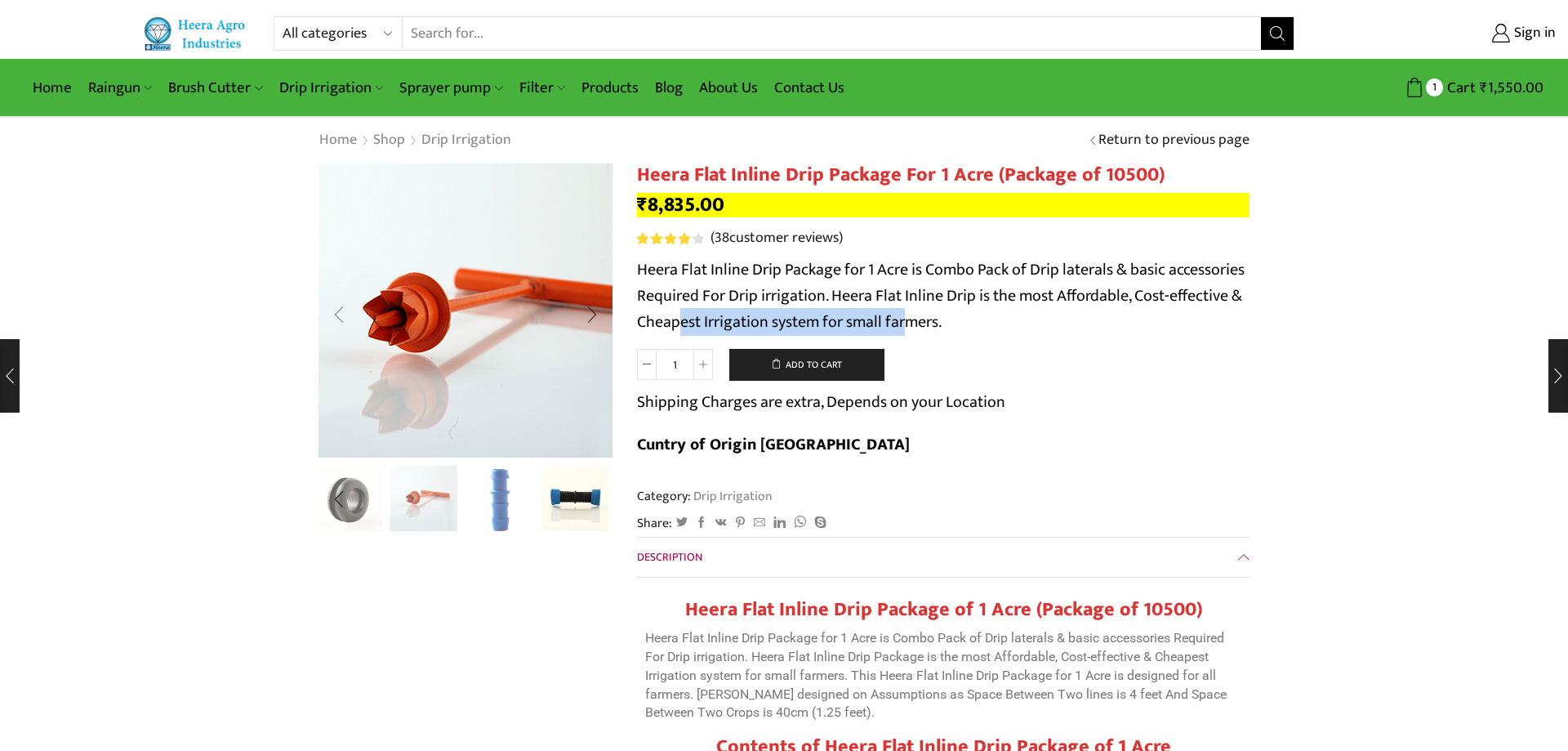
click at [351, 275] on img "8 / 10" at bounding box center [473, 325] width 408 height 408
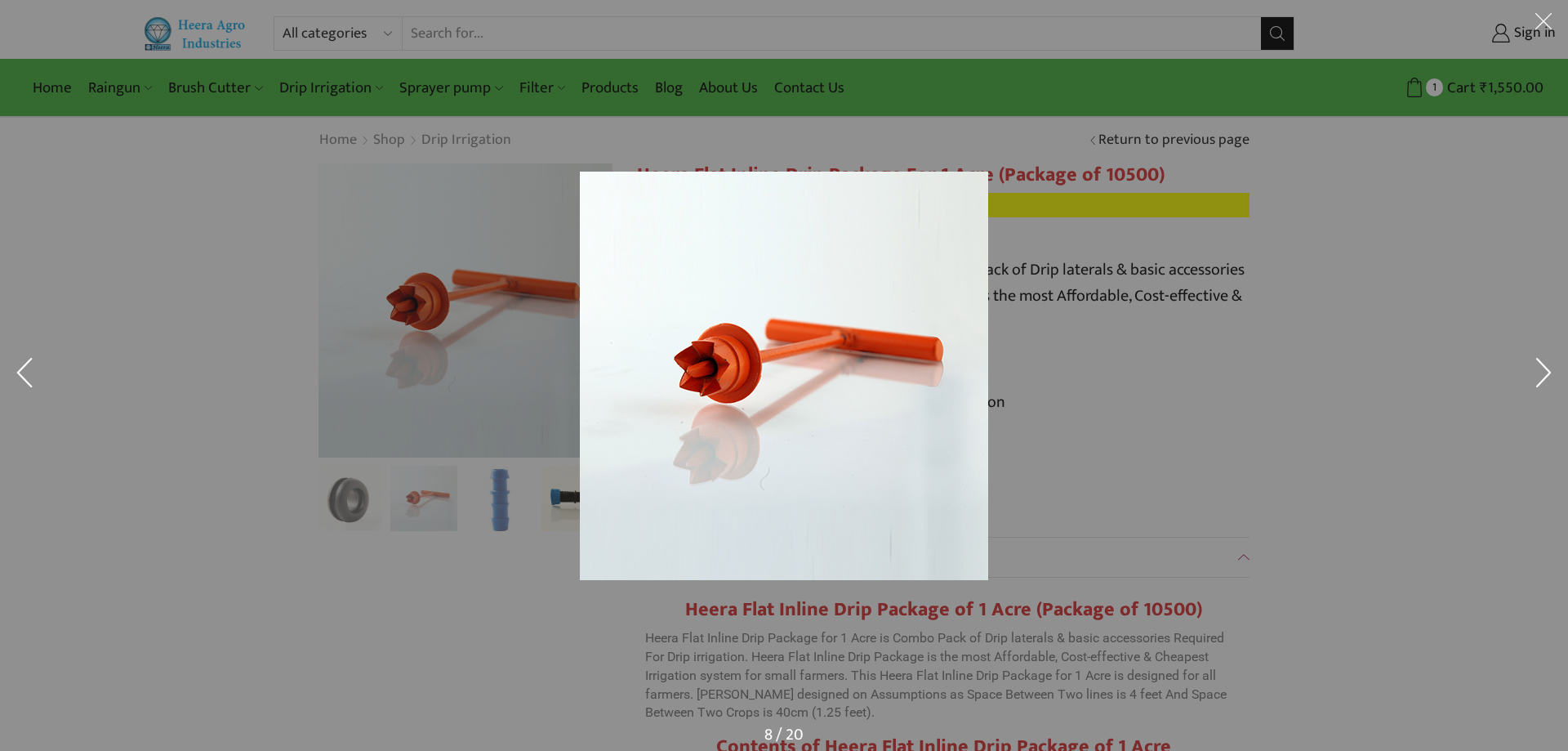
click at [1542, 403] on button at bounding box center [1544, 376] width 49 height 82
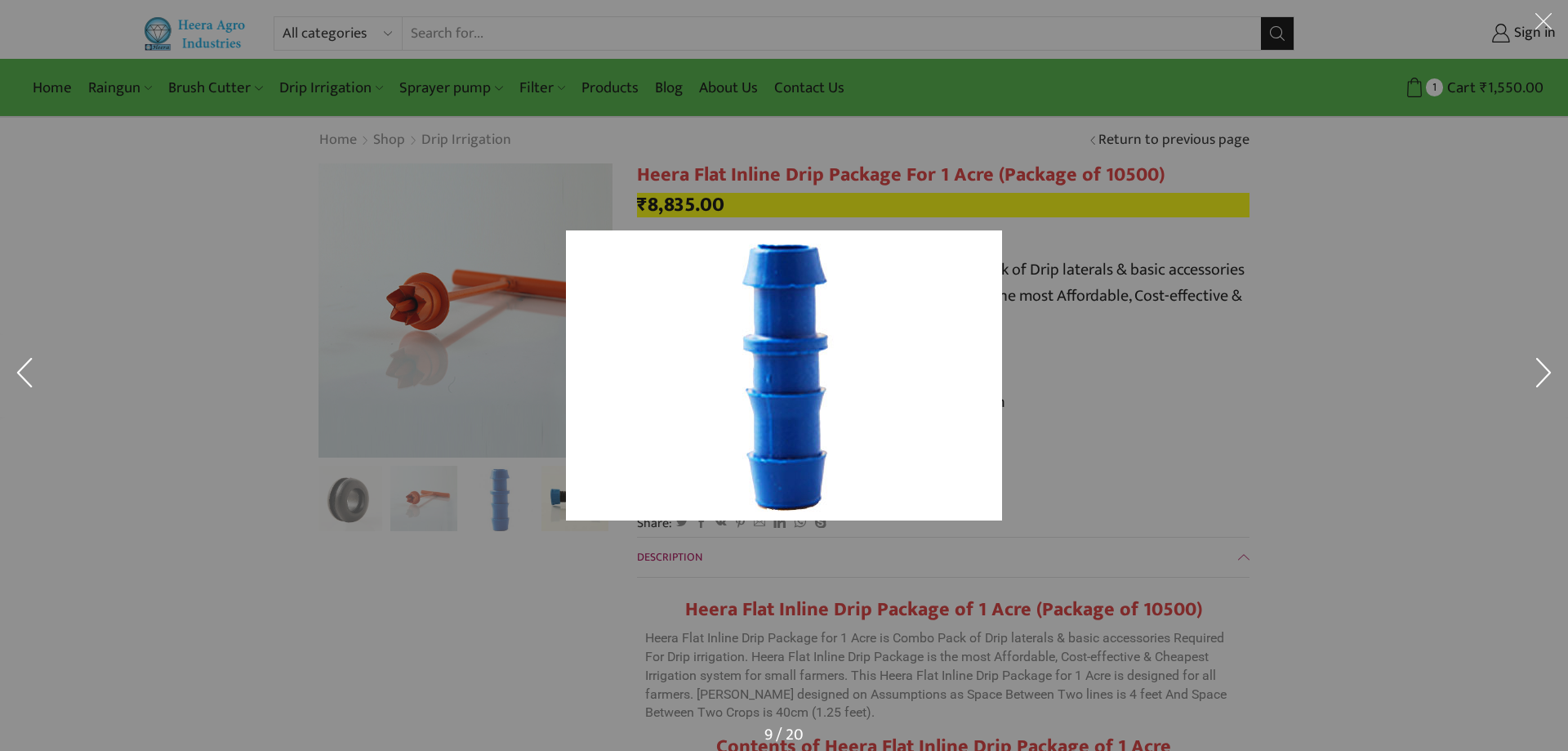
click at [385, 605] on div at bounding box center [784, 376] width 1568 height 751
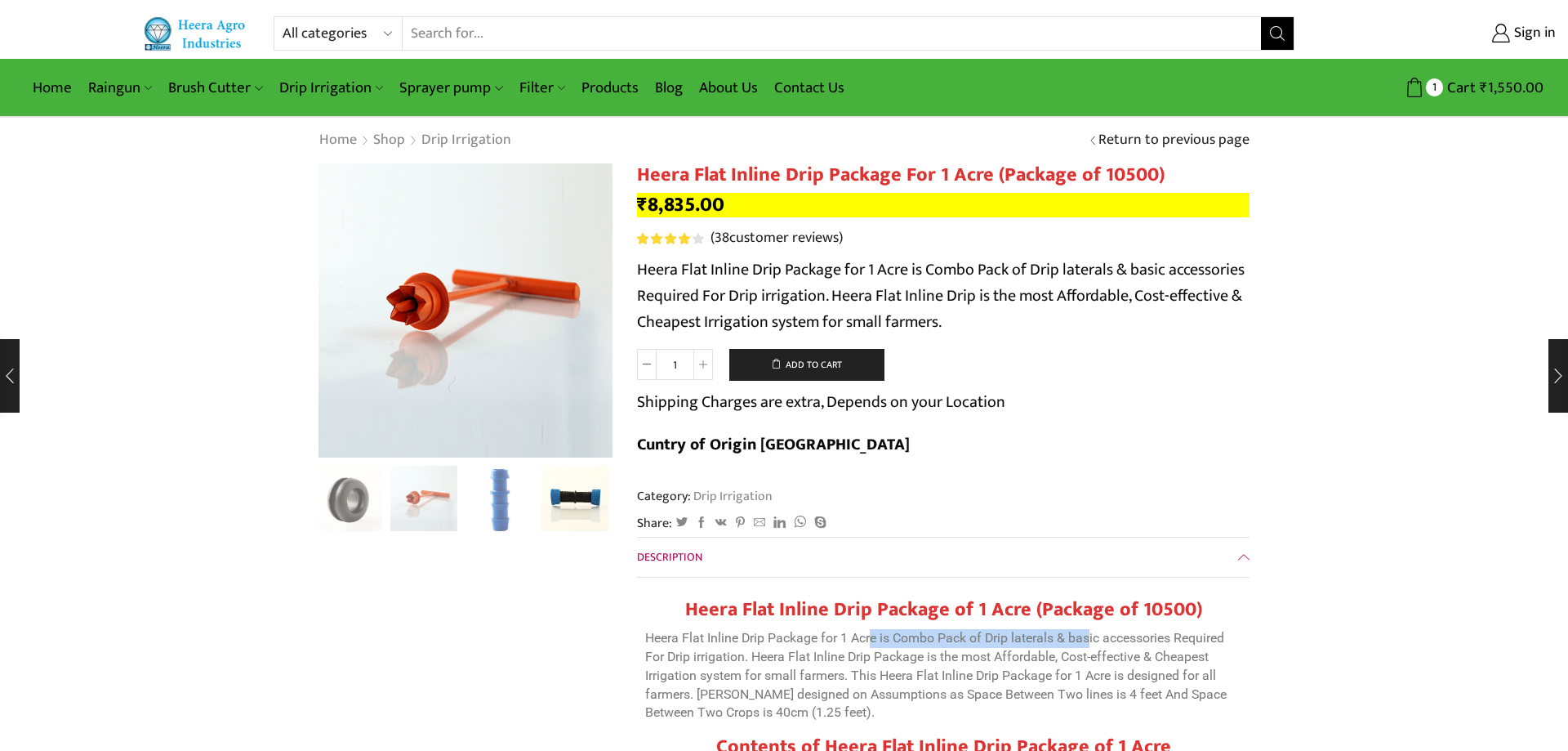
drag, startPoint x: 875, startPoint y: 603, endPoint x: 1094, endPoint y: 603, distance: 219.0
click at [1094, 629] on p "Heera Flat Inline Drip Package for 1 Acre is Combo Pack of Drip laterals & basi…" at bounding box center [943, 676] width 596 height 93
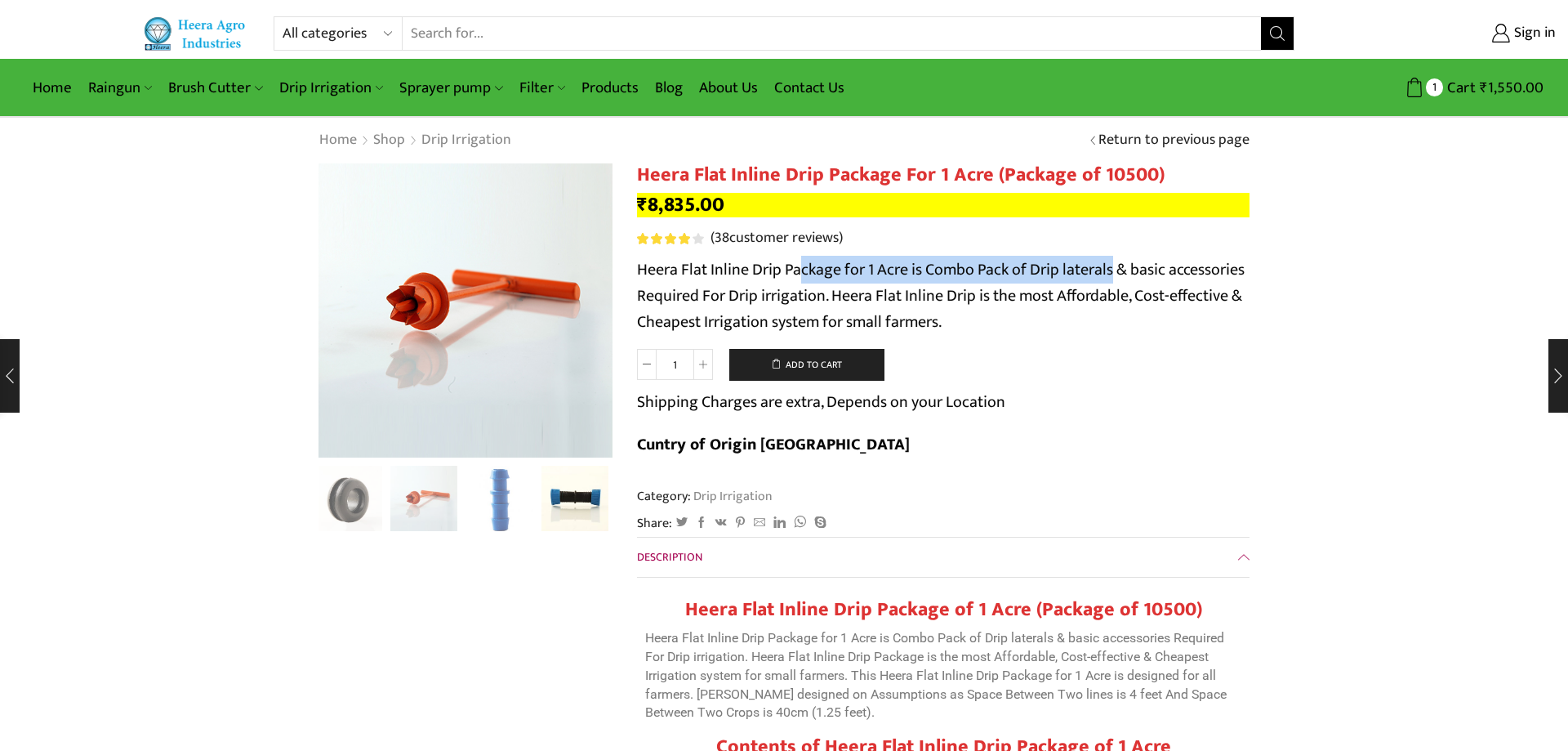
drag, startPoint x: 838, startPoint y: 275, endPoint x: 1113, endPoint y: 275, distance: 275.0
click at [1113, 275] on p "Heera Flat Inline Drip Package for 1 Acre is Combo Pack of Drip laterals & basi…" at bounding box center [943, 296] width 612 height 79
click at [1171, 273] on p "Heera Flat Inline Drip Package for 1 Acre is Combo Pack of Drip laterals & basi…" at bounding box center [943, 296] width 612 height 79
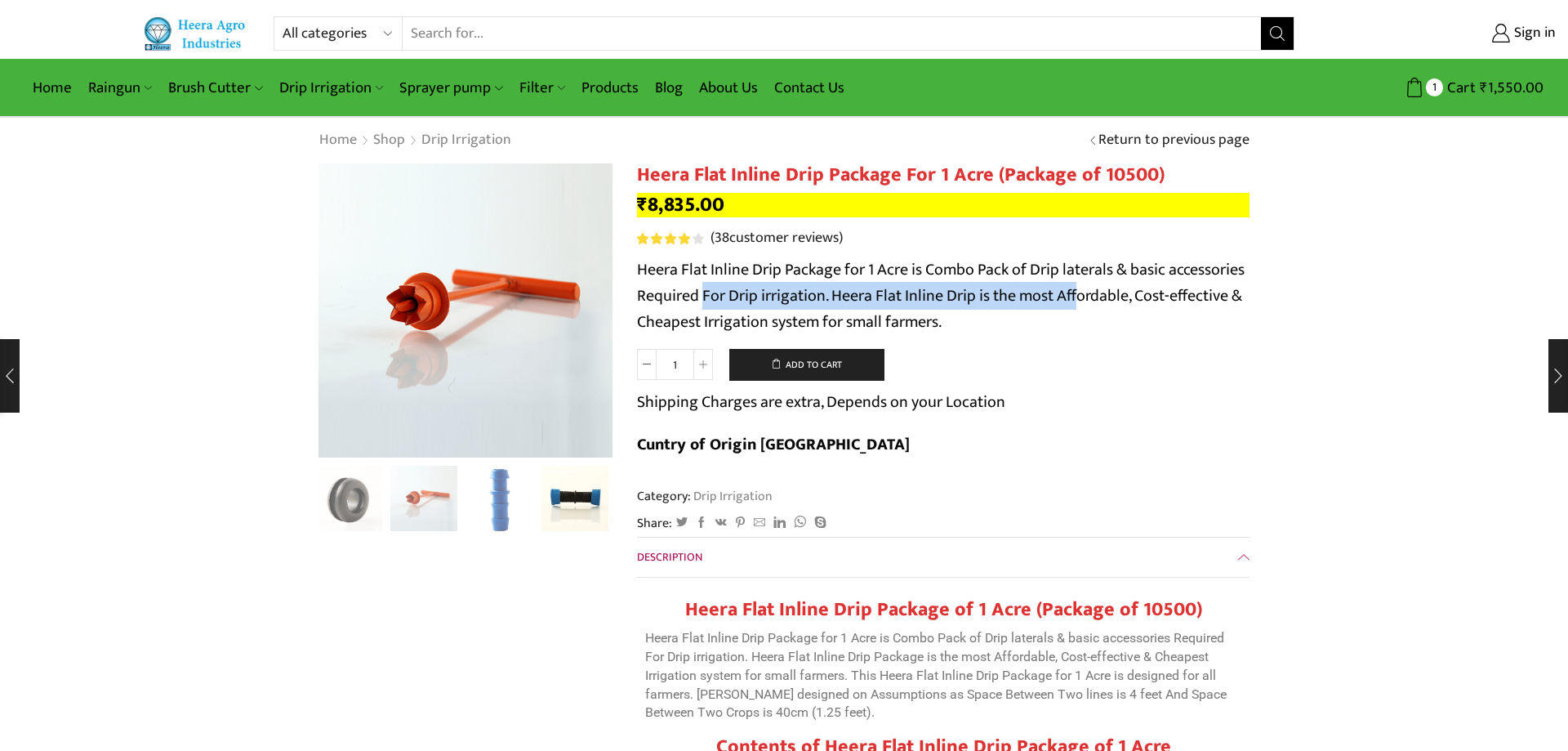
drag, startPoint x: 705, startPoint y: 298, endPoint x: 1083, endPoint y: 301, distance: 378.0
click at [1083, 301] on p "Heera Flat Inline Drip Package for 1 Acre is Combo Pack of Drip laterals & basi…" at bounding box center [943, 296] width 612 height 79
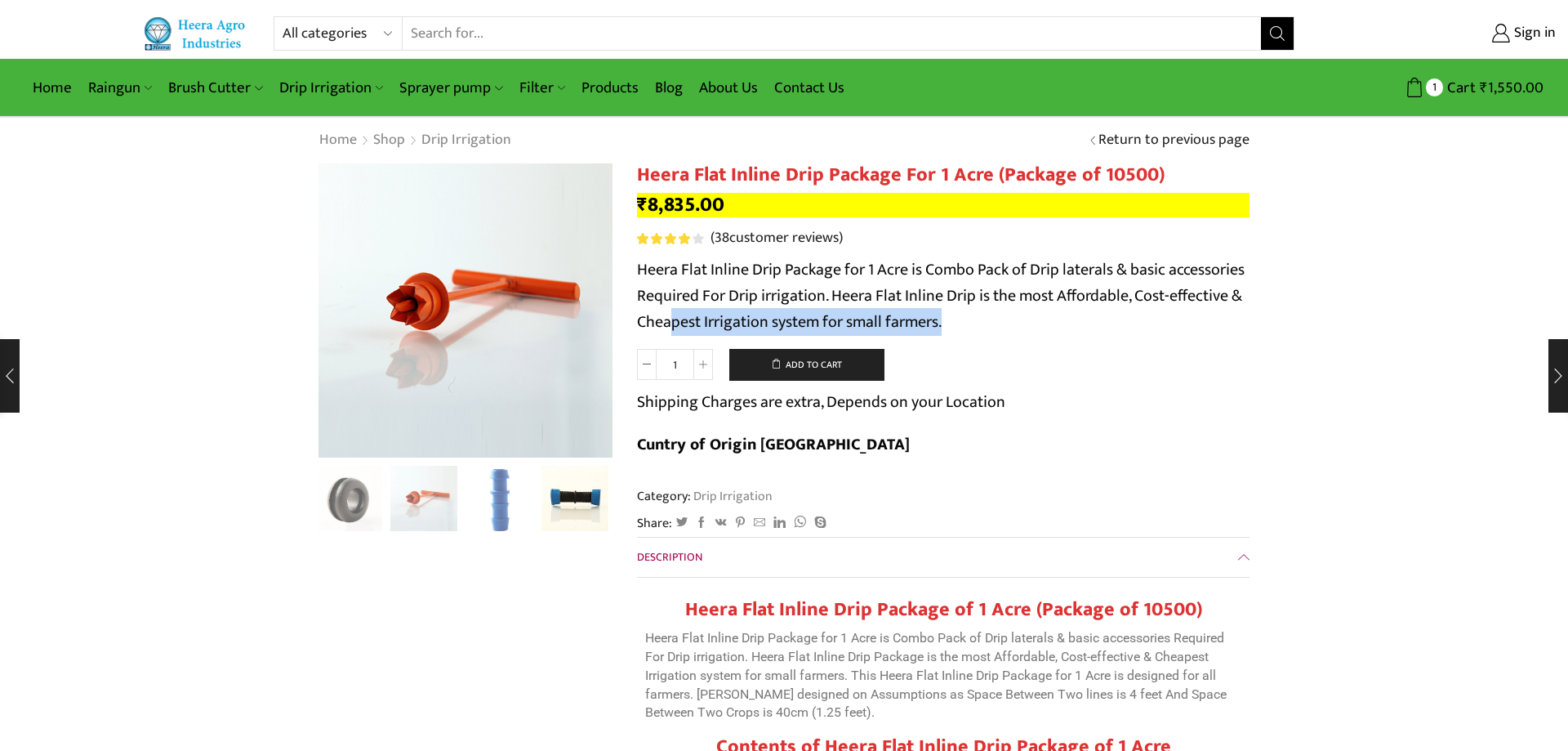
drag, startPoint x: 668, startPoint y: 330, endPoint x: 966, endPoint y: 323, distance: 298.1
click at [966, 323] on p "Heera Flat Inline Drip Package for 1 Acre is Combo Pack of Drip laterals & basi…" at bounding box center [943, 296] width 612 height 79
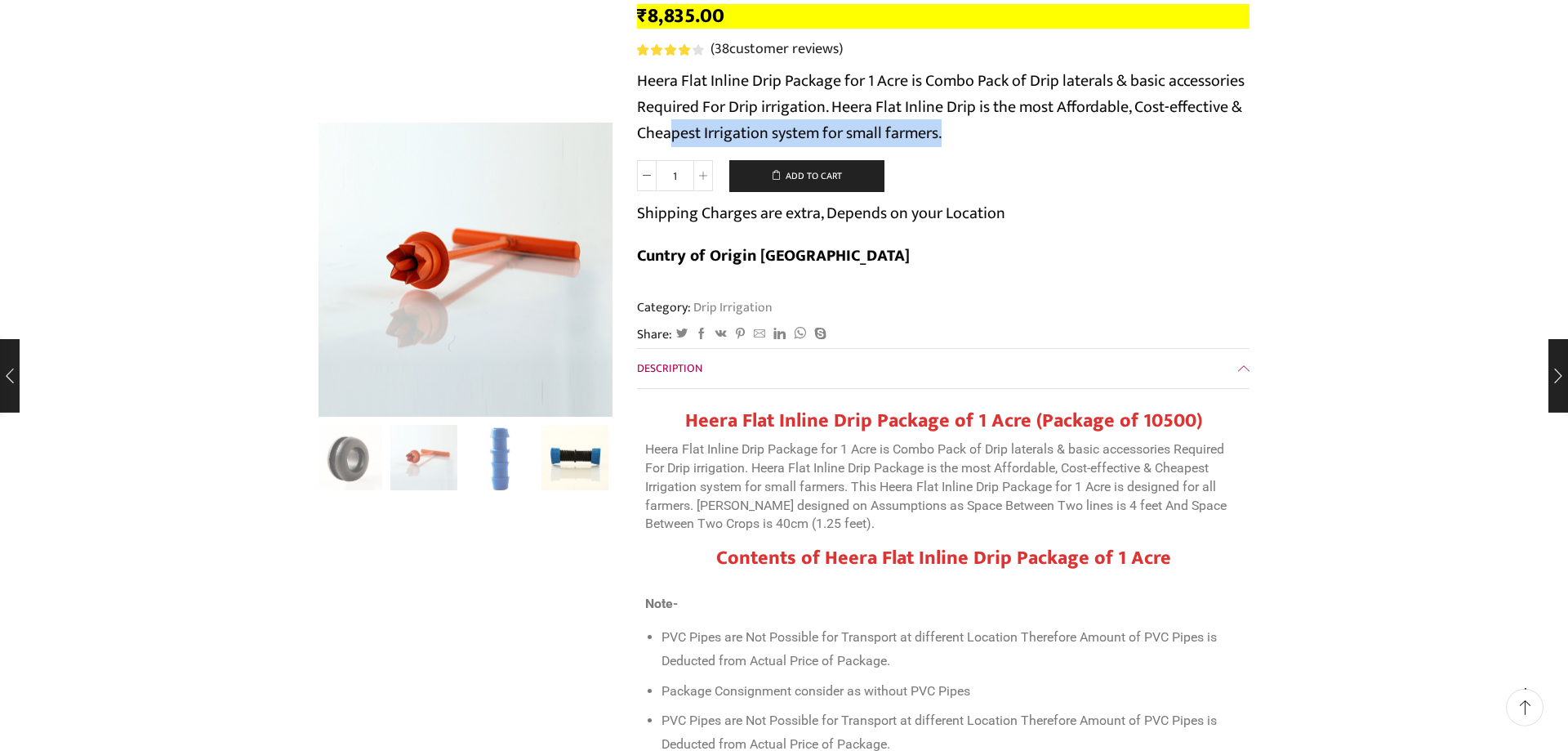
scroll to position [206, 0]
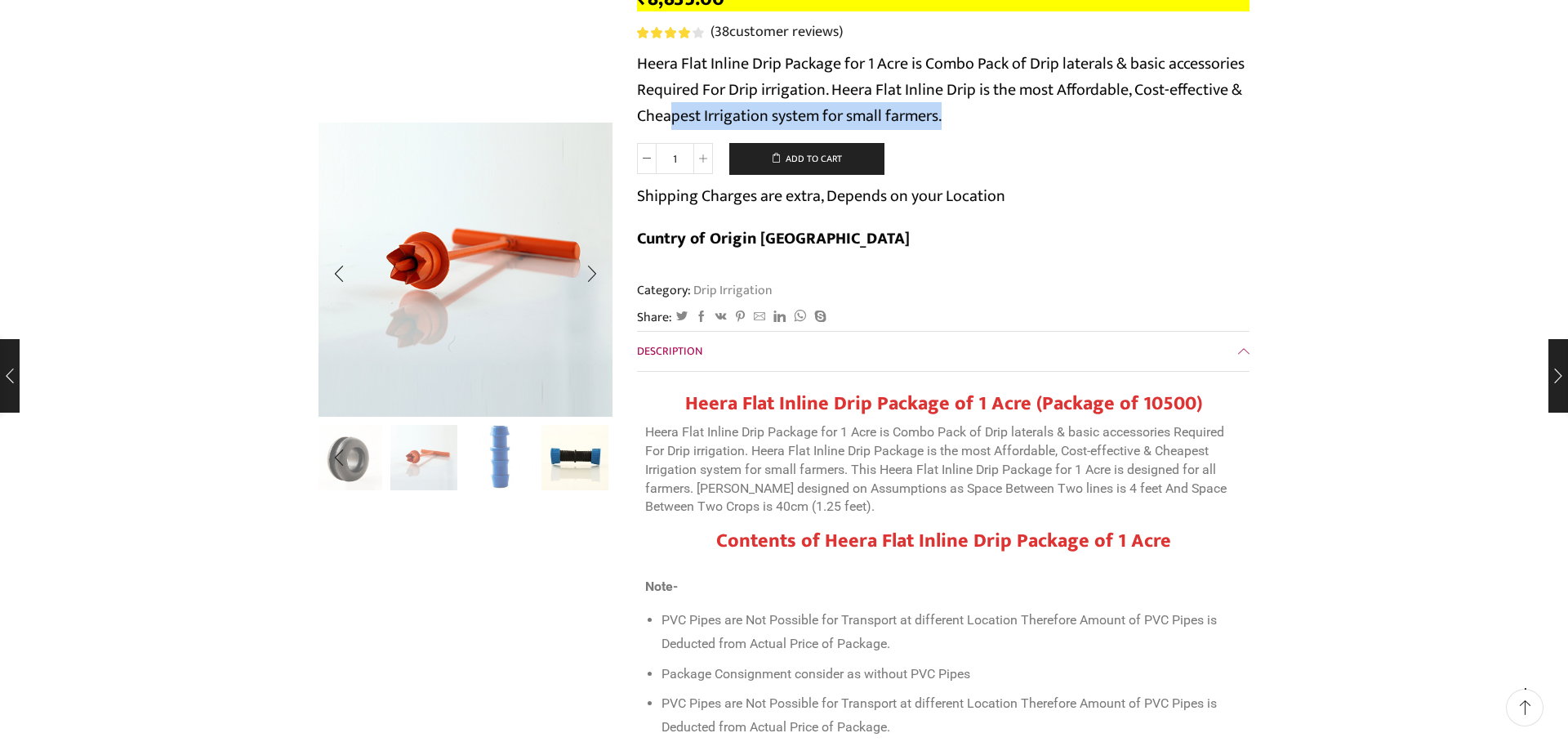
click at [520, 462] on img "9 / 10" at bounding box center [499, 456] width 68 height 68
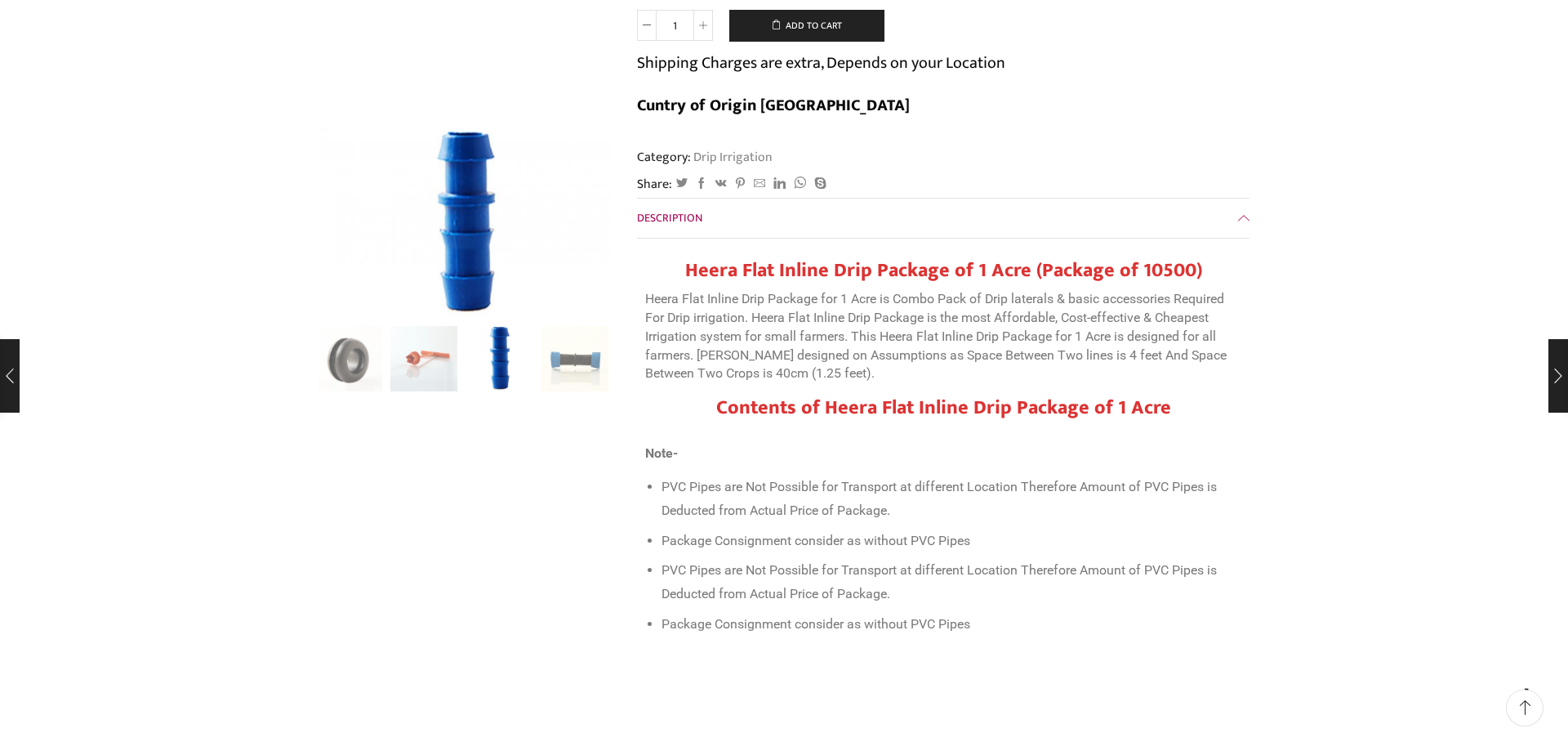
scroll to position [309, 0]
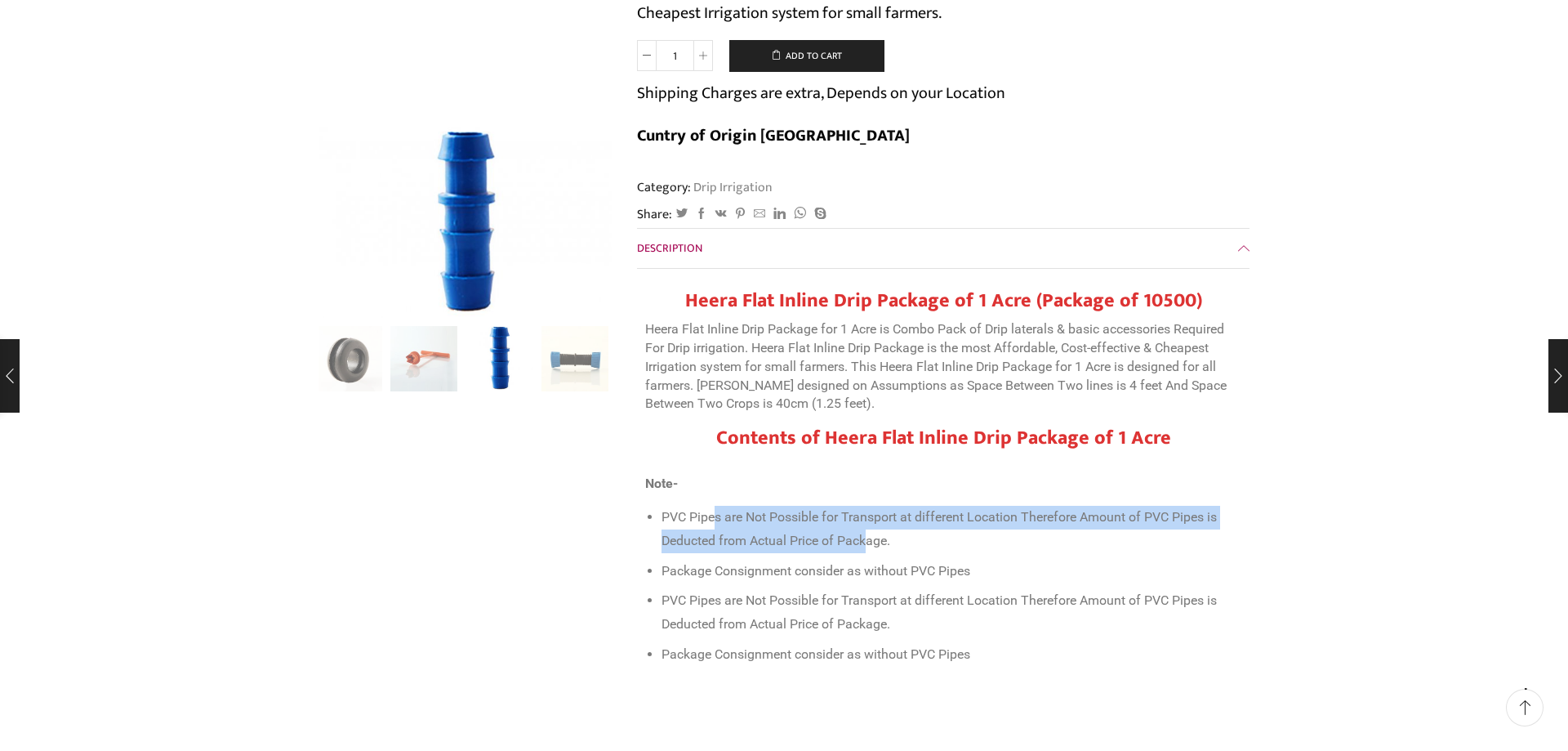
drag, startPoint x: 722, startPoint y: 477, endPoint x: 866, endPoint y: 507, distance: 147.1
click at [866, 507] on li "PVC Pipes are Not Possible for Transport at different Location Therefore Amount…" at bounding box center [952, 529] width 580 height 47
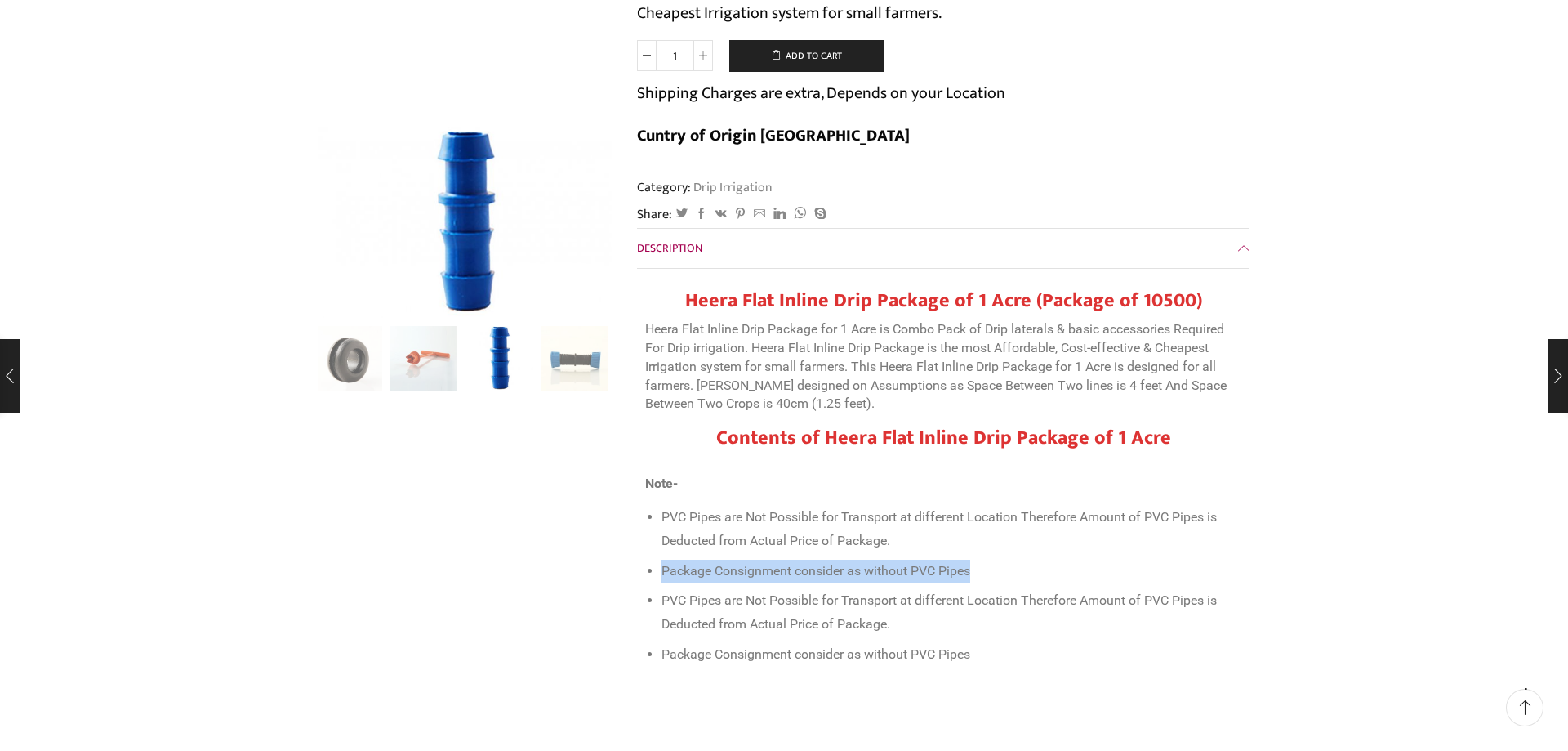
drag, startPoint x: 661, startPoint y: 531, endPoint x: 976, endPoint y: 531, distance: 315.0
click at [976, 560] on li "Package Consignment consider as without PVC Pipes" at bounding box center [952, 571] width 580 height 24
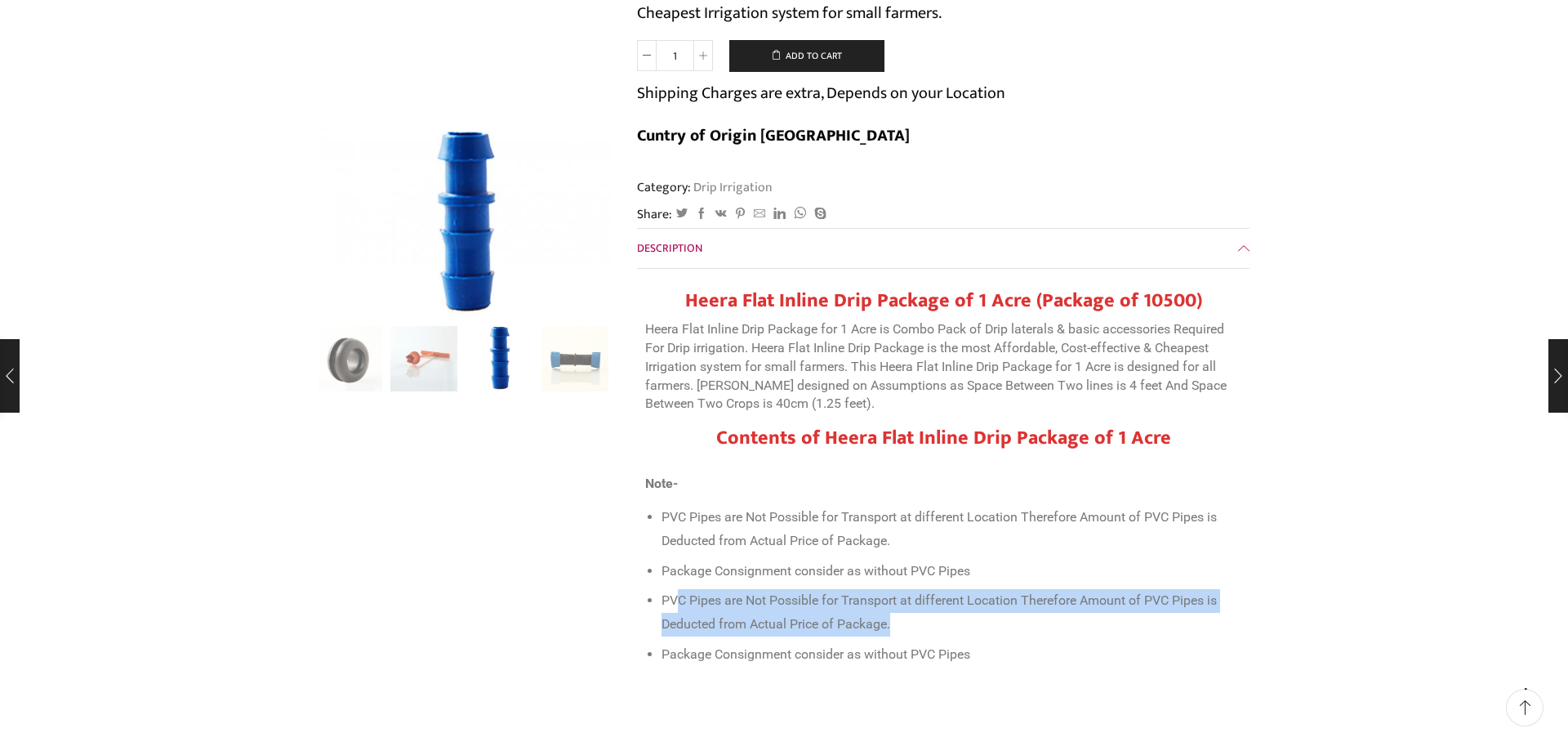
drag, startPoint x: 678, startPoint y: 566, endPoint x: 942, endPoint y: 581, distance: 264.4
click at [942, 589] on li "PVC Pipes are Not Possible for Transport at different Location Therefore Amount…" at bounding box center [952, 612] width 580 height 47
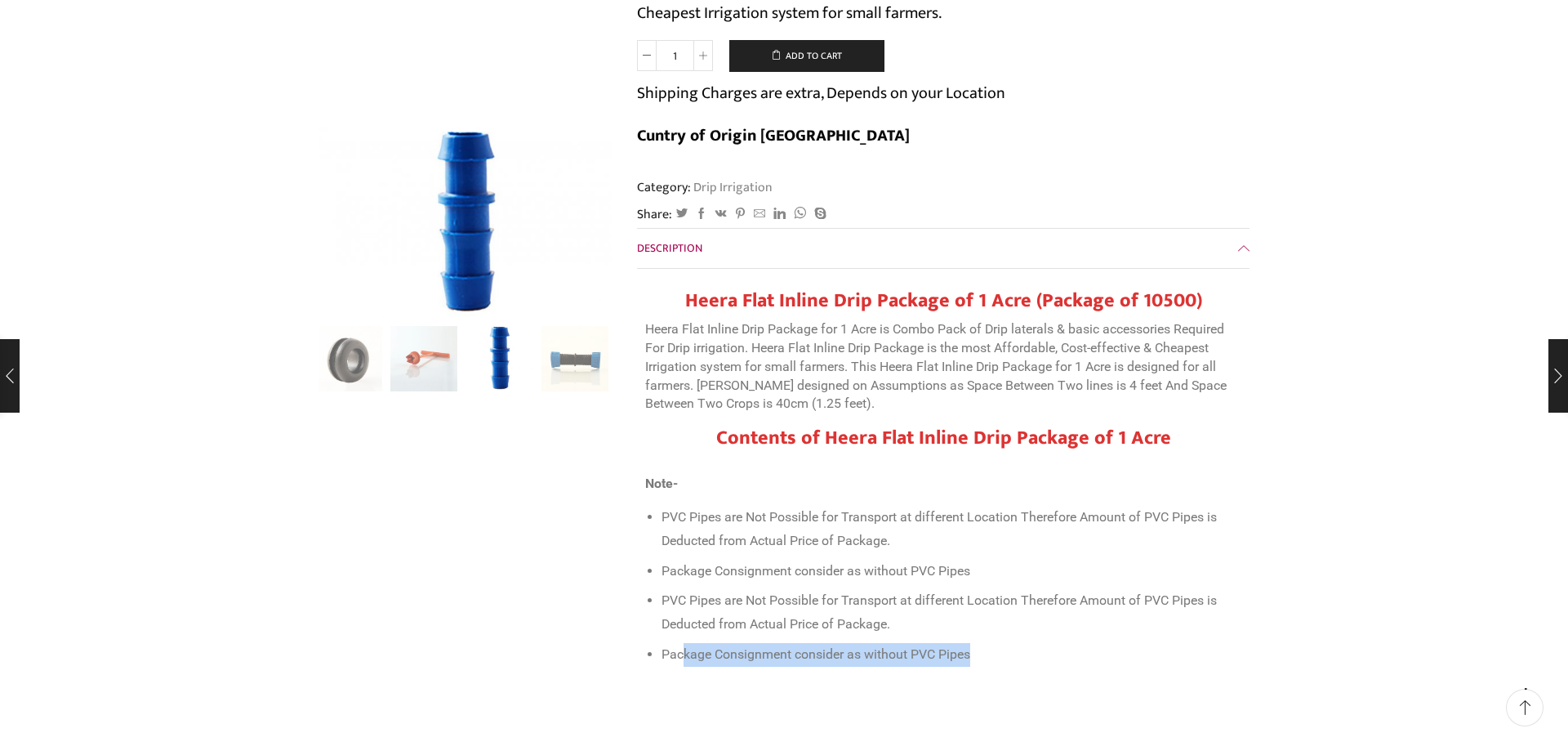
drag, startPoint x: 688, startPoint y: 619, endPoint x: 1005, endPoint y: 626, distance: 317.1
click at [1005, 643] on li "Package Consignment consider as without PVC Pipes" at bounding box center [952, 654] width 580 height 24
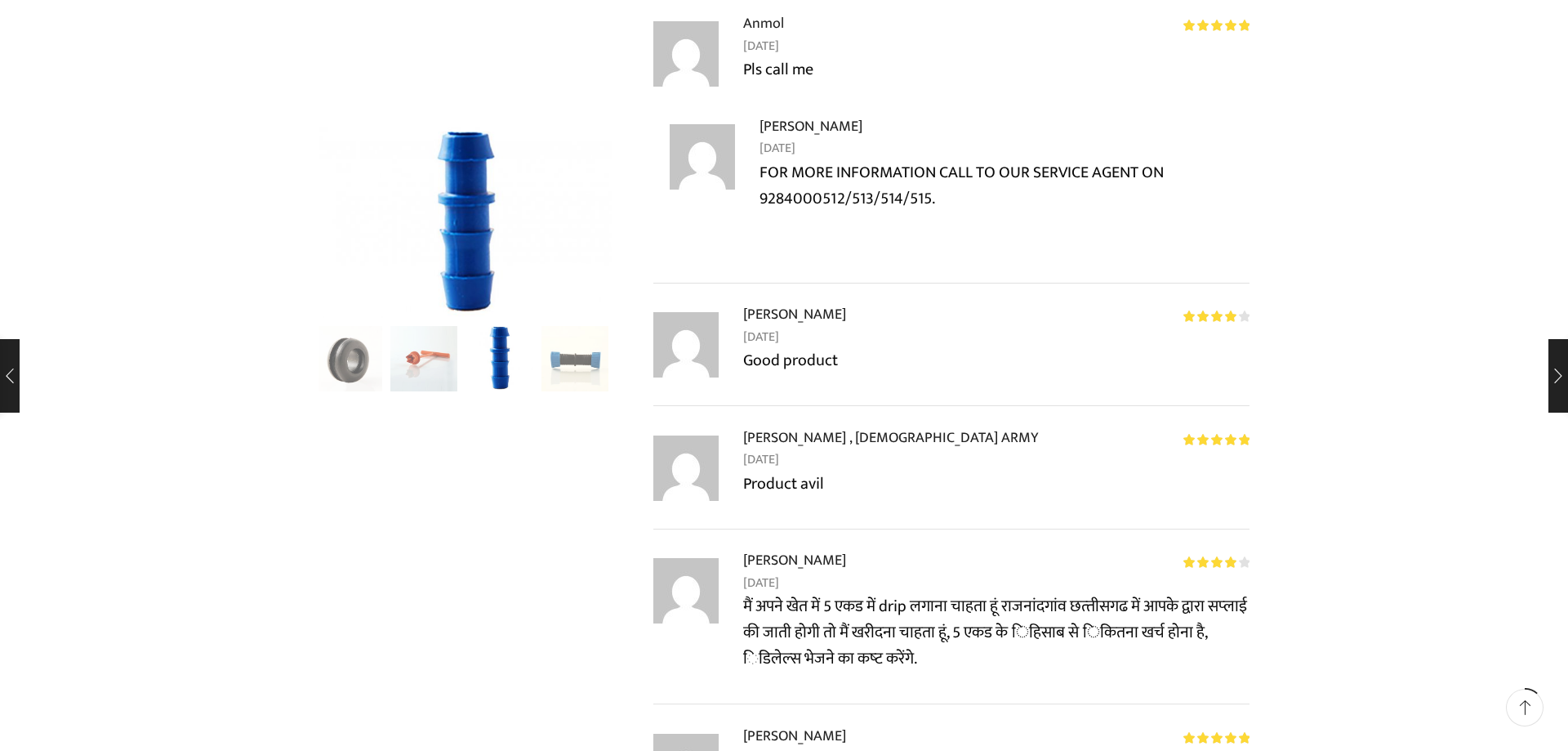
scroll to position [1853, 0]
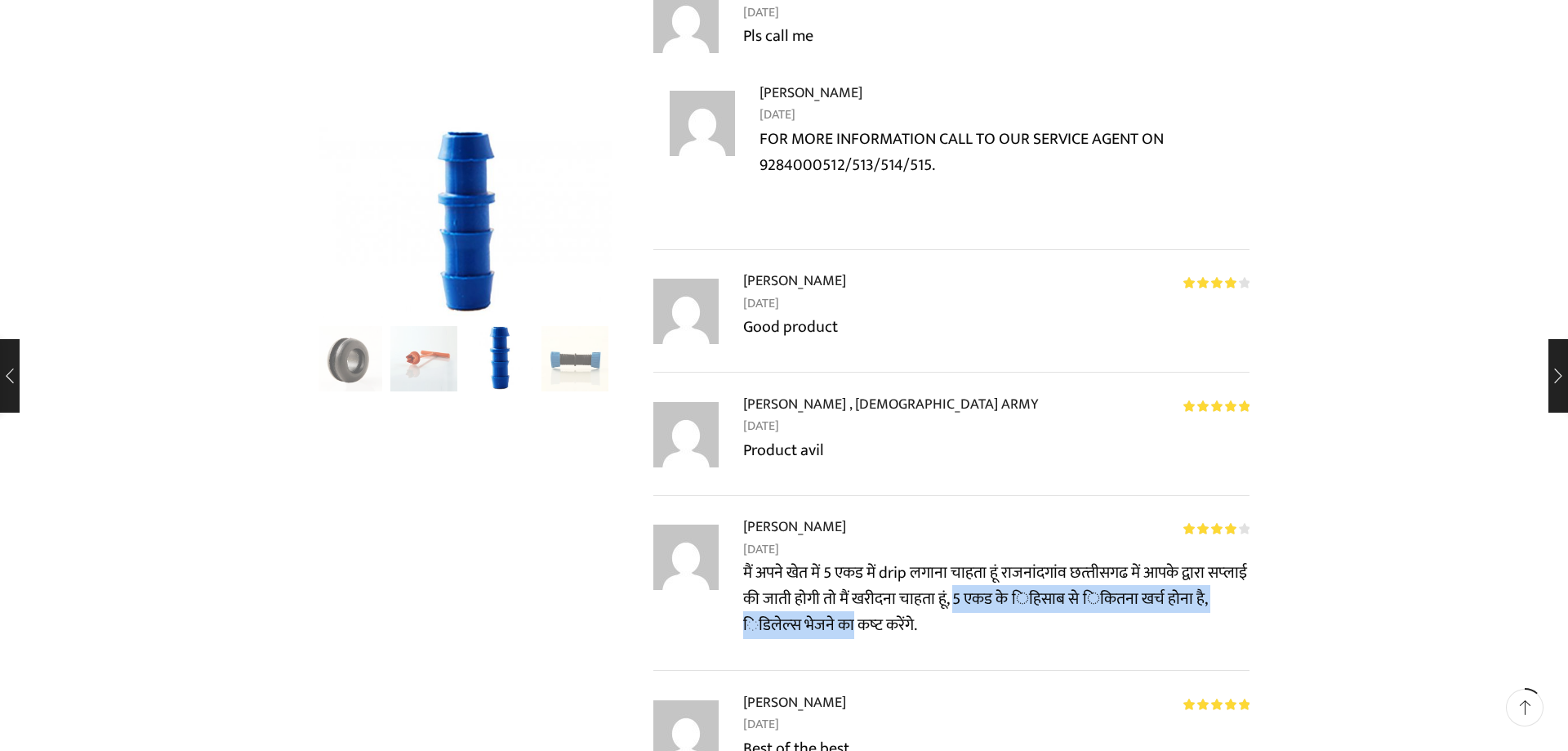
drag, startPoint x: 1001, startPoint y: 568, endPoint x: 838, endPoint y: 593, distance: 164.9
click at [845, 593] on p "मैं अपने खेत में 5 एकड में drip लगाना चाहता हूं राजनांदगांव छत्‍तीसगढ में आपके …" at bounding box center [997, 599] width 507 height 79
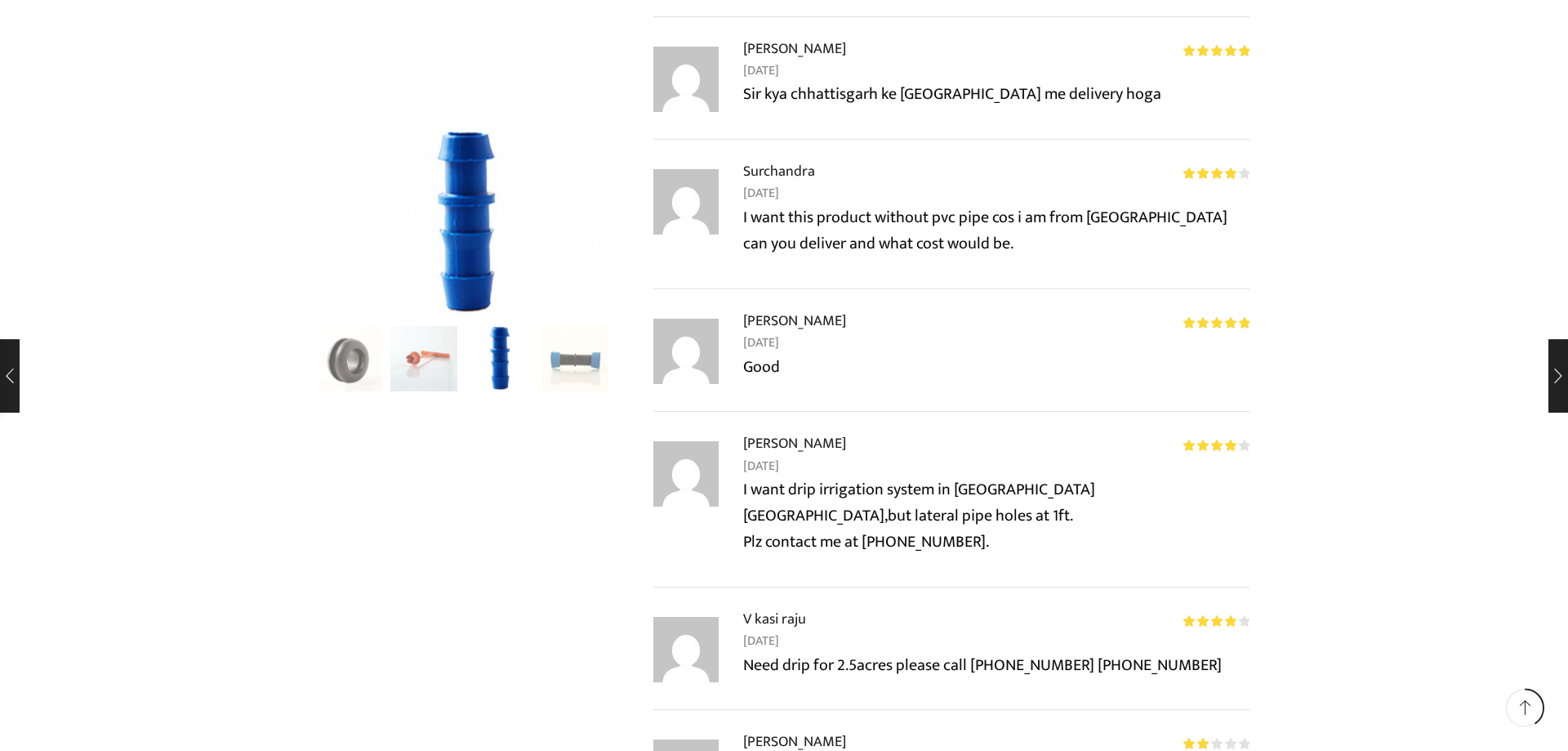
scroll to position [6279, 0]
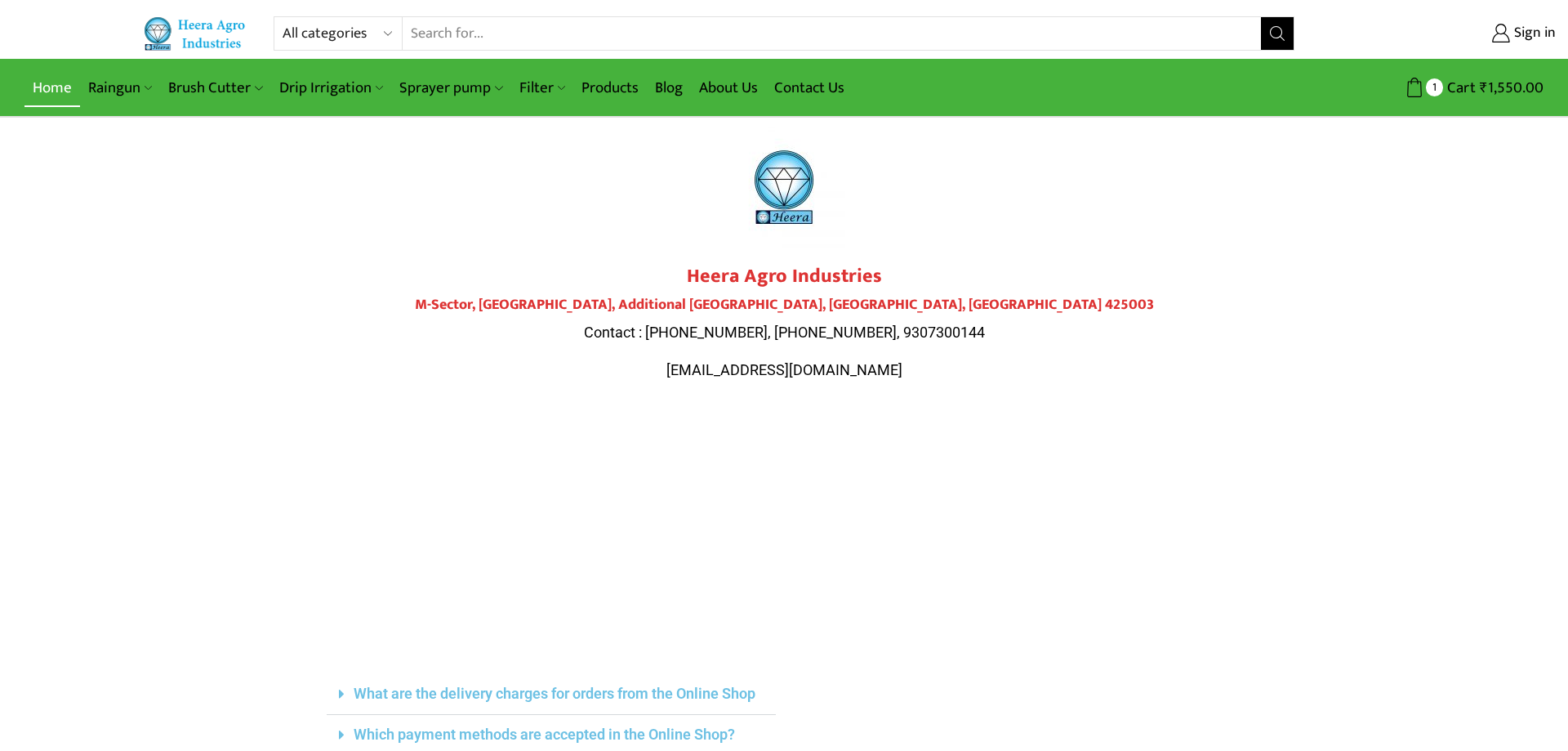
click at [58, 86] on link "Home" at bounding box center [52, 88] width 56 height 39
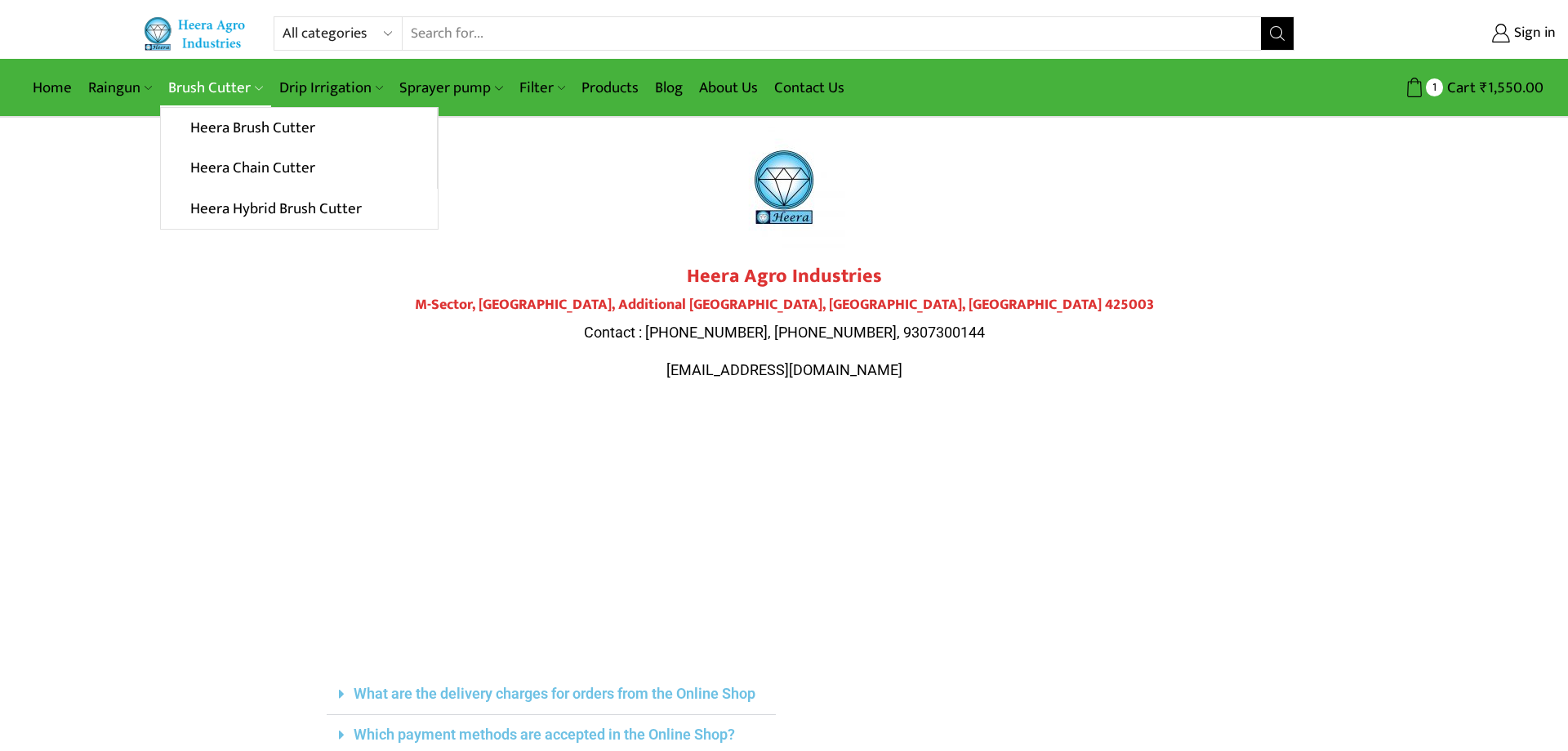
click at [220, 88] on link "Brush Cutter" at bounding box center [215, 88] width 111 height 39
click at [221, 127] on link "Heera Brush Cutter" at bounding box center [298, 129] width 275 height 41
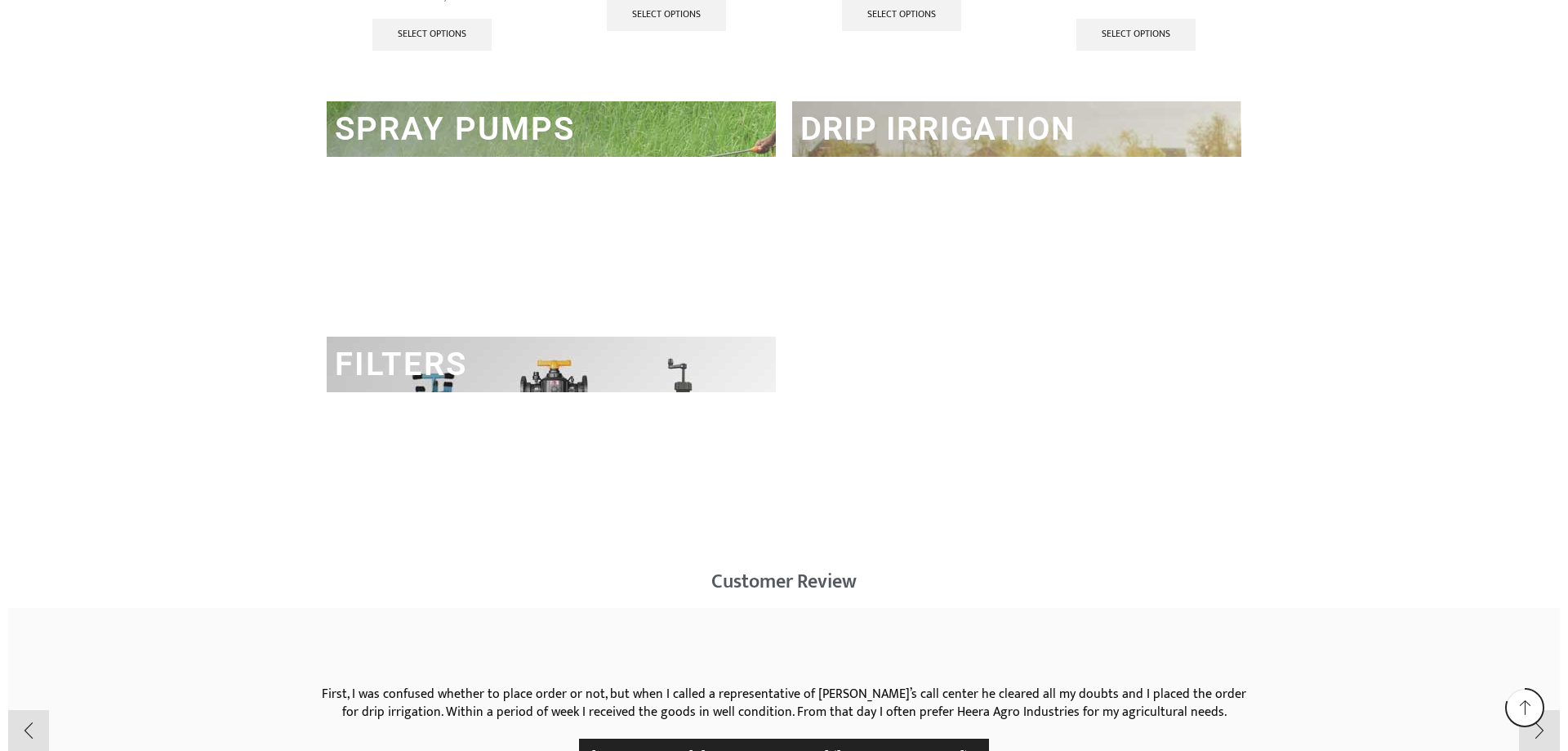
scroll to position [2325, 0]
